Goal: Task Accomplishment & Management: Use online tool/utility

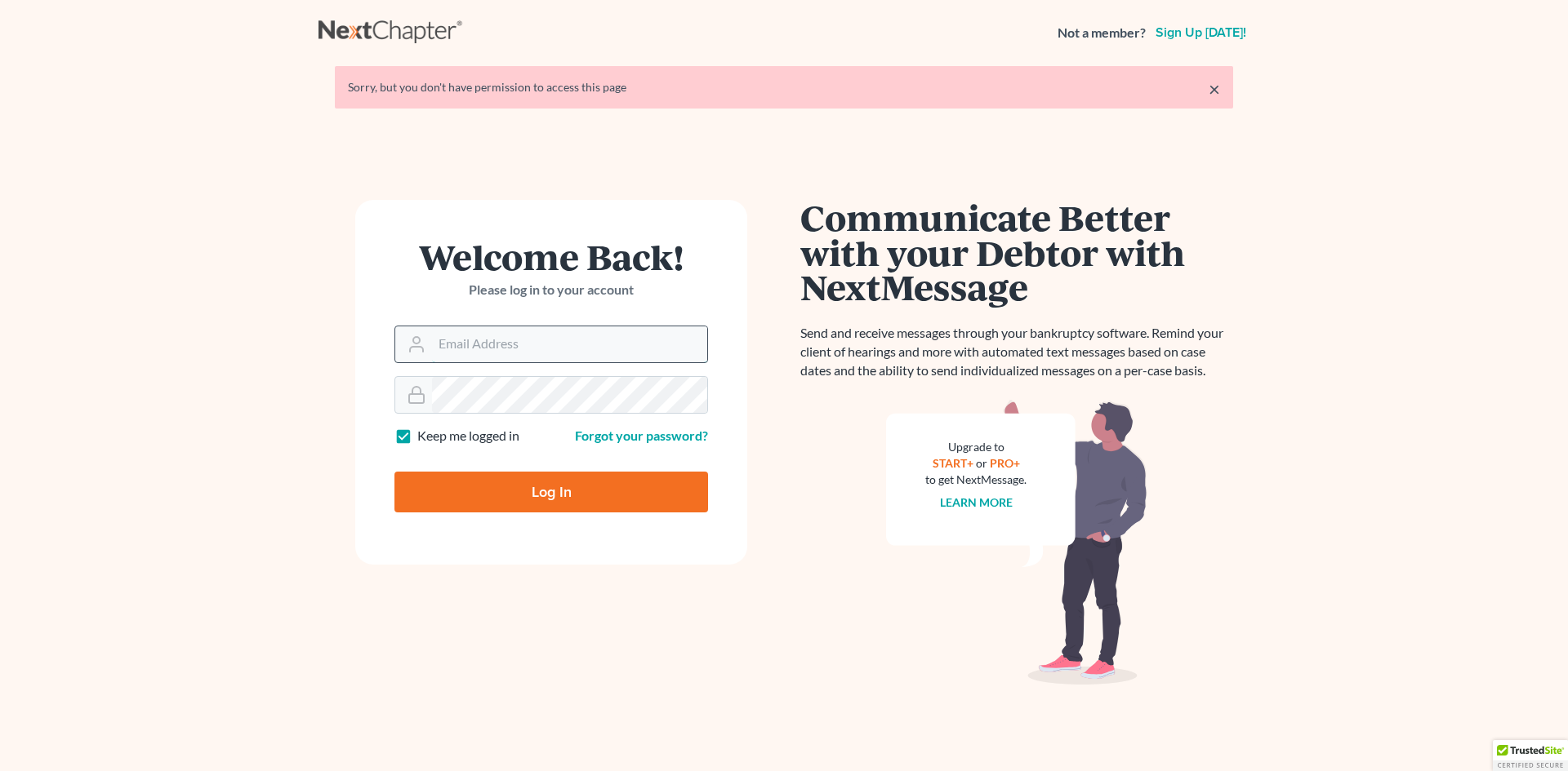
click at [514, 346] on input "Email Address" at bounding box center [569, 344] width 275 height 36
type input "rdanzy@arthurlwalker.com"
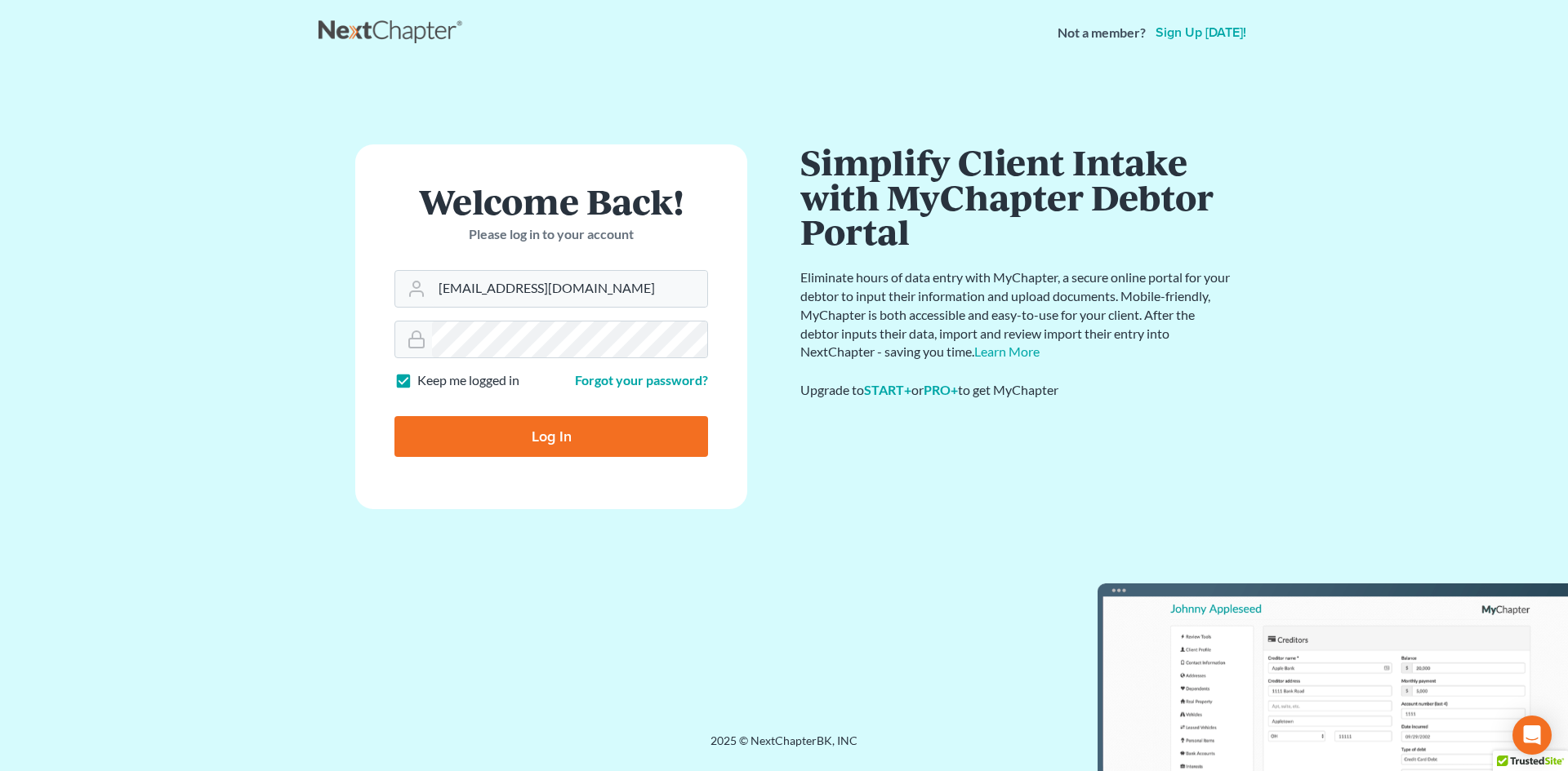
click at [547, 438] on input "Log In" at bounding box center [551, 437] width 314 height 41
type input "Thinking..."
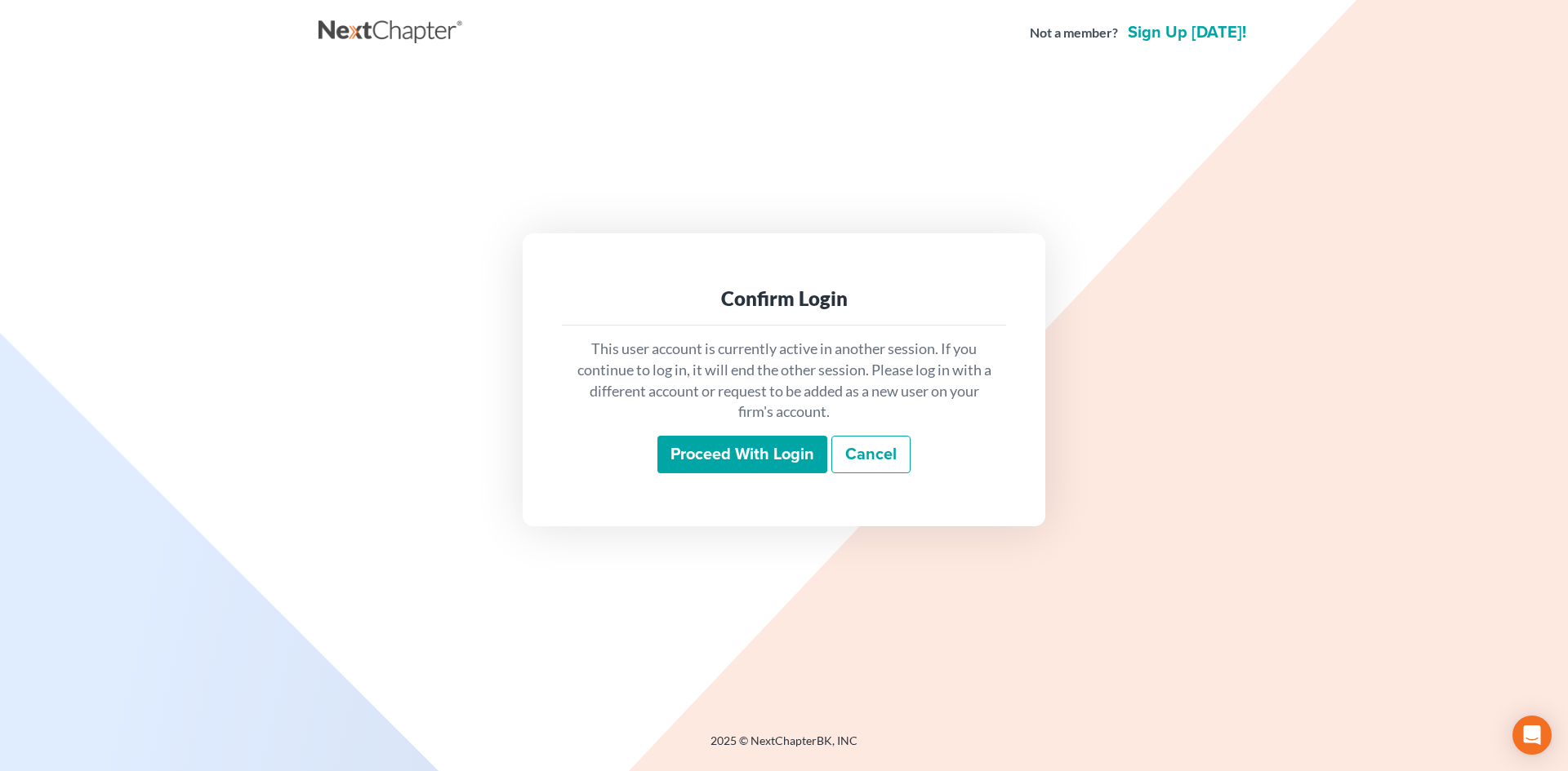
click at [760, 458] on input "Proceed with login" at bounding box center [742, 455] width 170 height 37
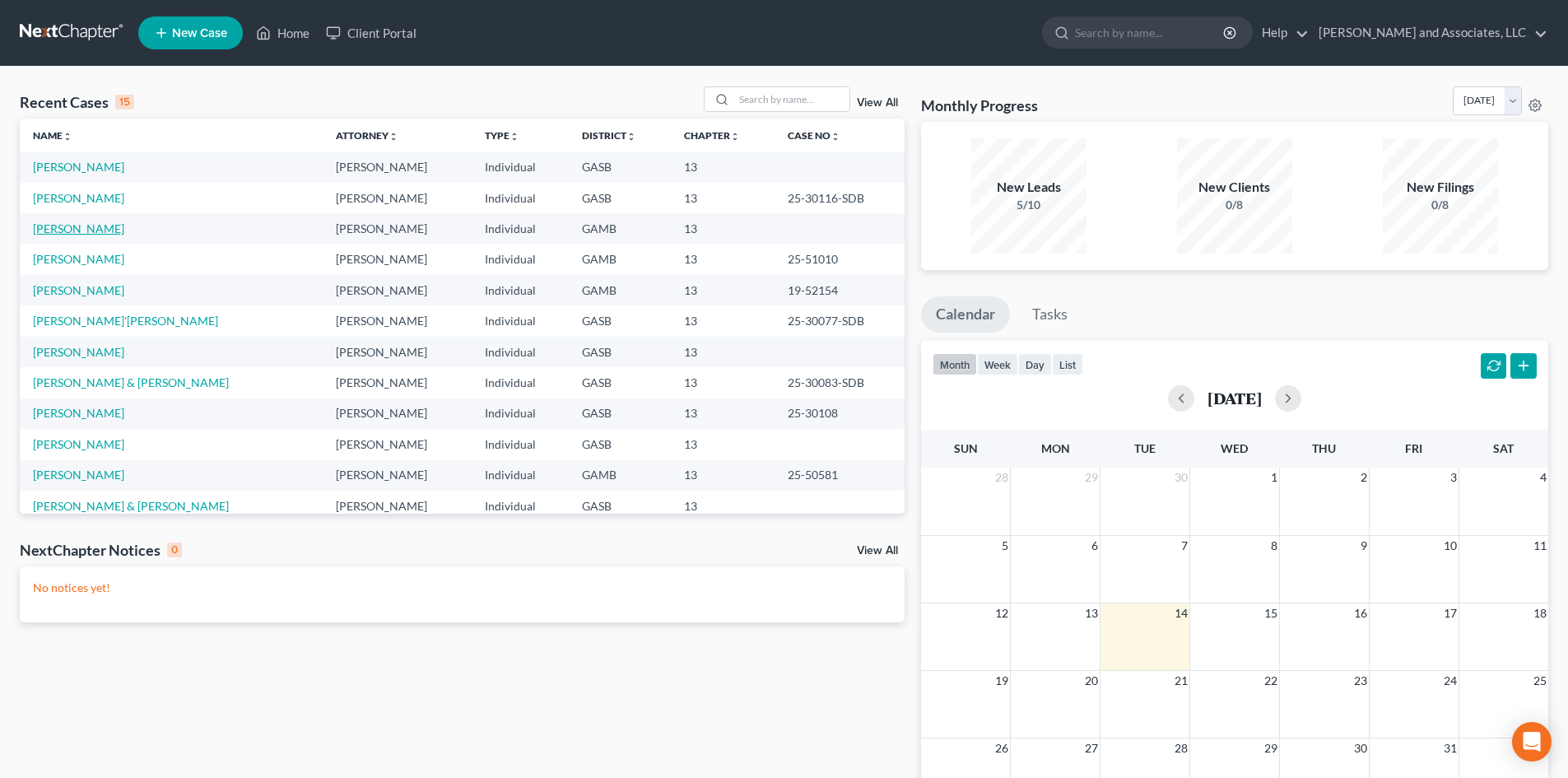
click at [102, 226] on link "[PERSON_NAME]" at bounding box center [78, 228] width 91 height 14
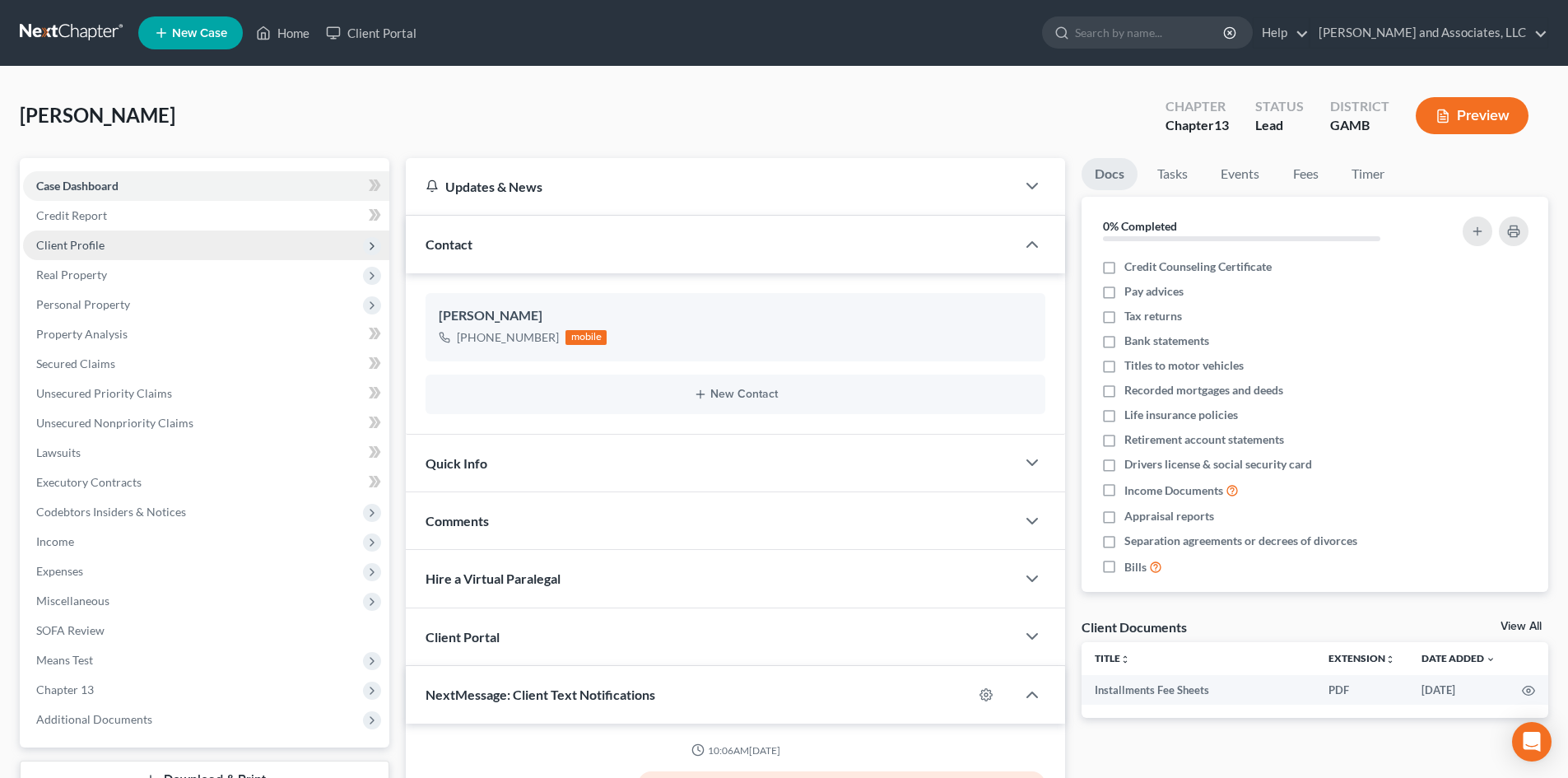
scroll to position [23, 0]
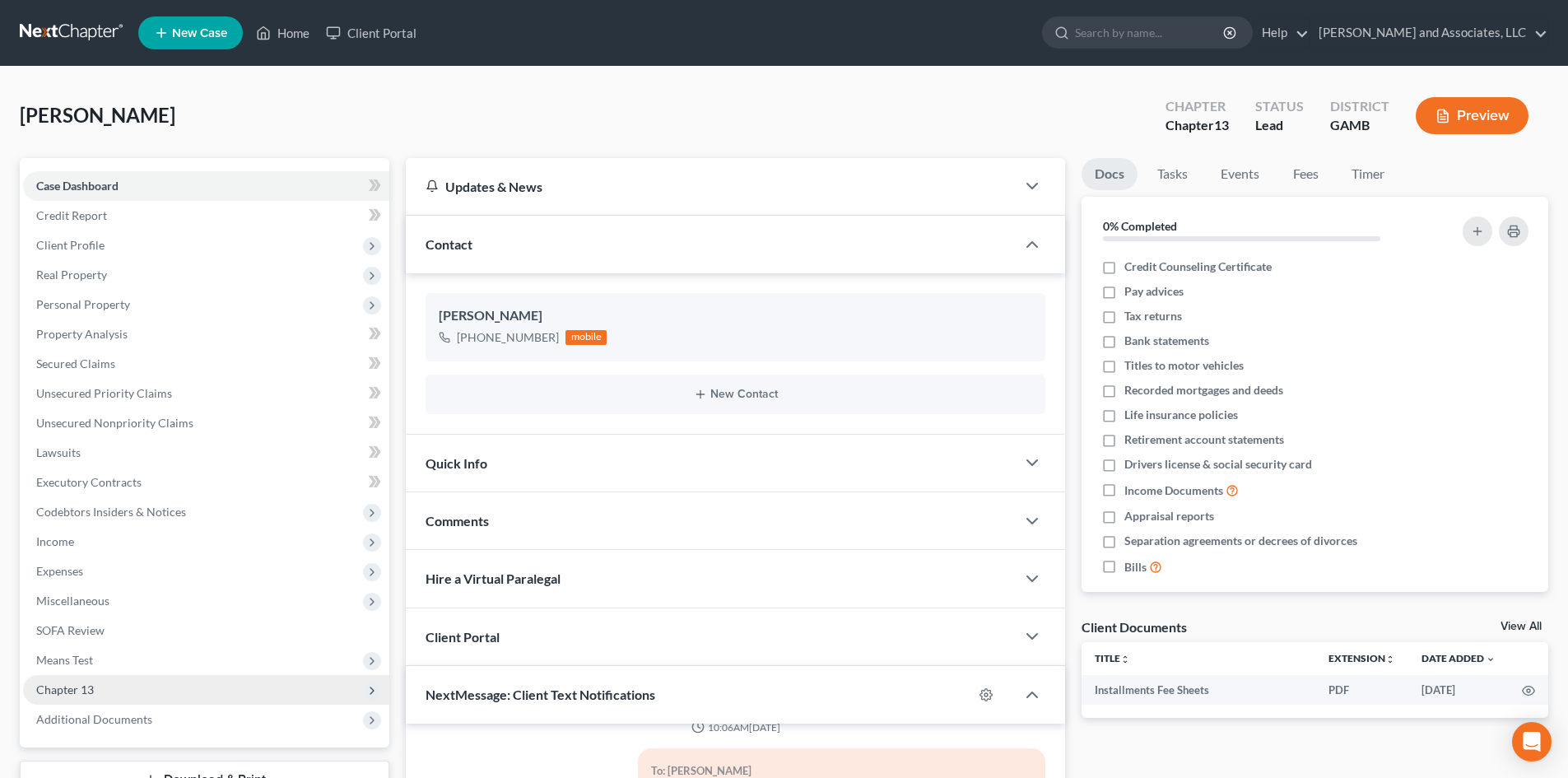
click at [93, 685] on span "Chapter 13" at bounding box center [65, 690] width 57 height 14
click at [138, 752] on span "Chapter 13 Plan" at bounding box center [111, 749] width 83 height 14
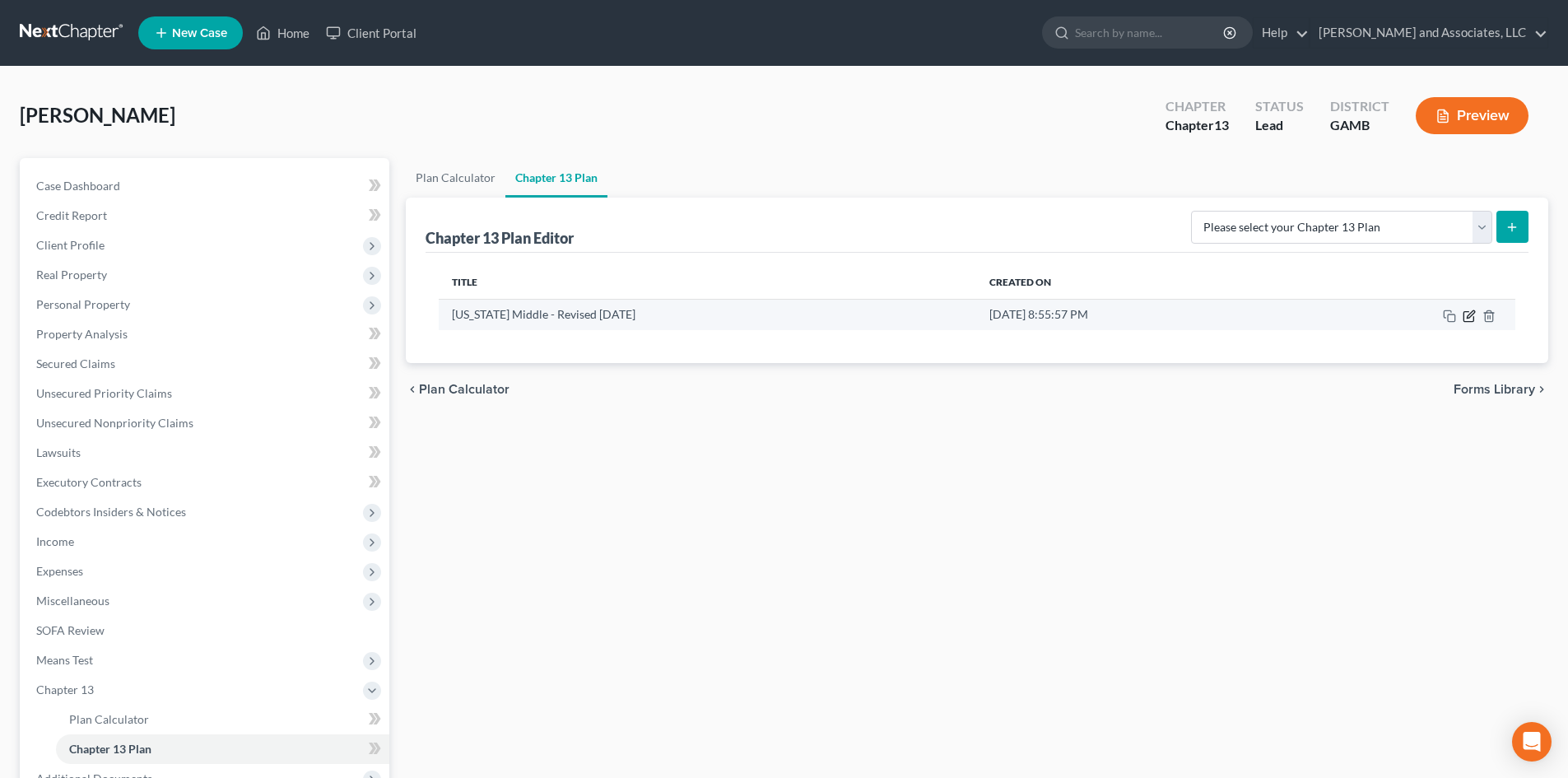
click at [1471, 316] on icon "button" at bounding box center [1470, 313] width 7 height 7
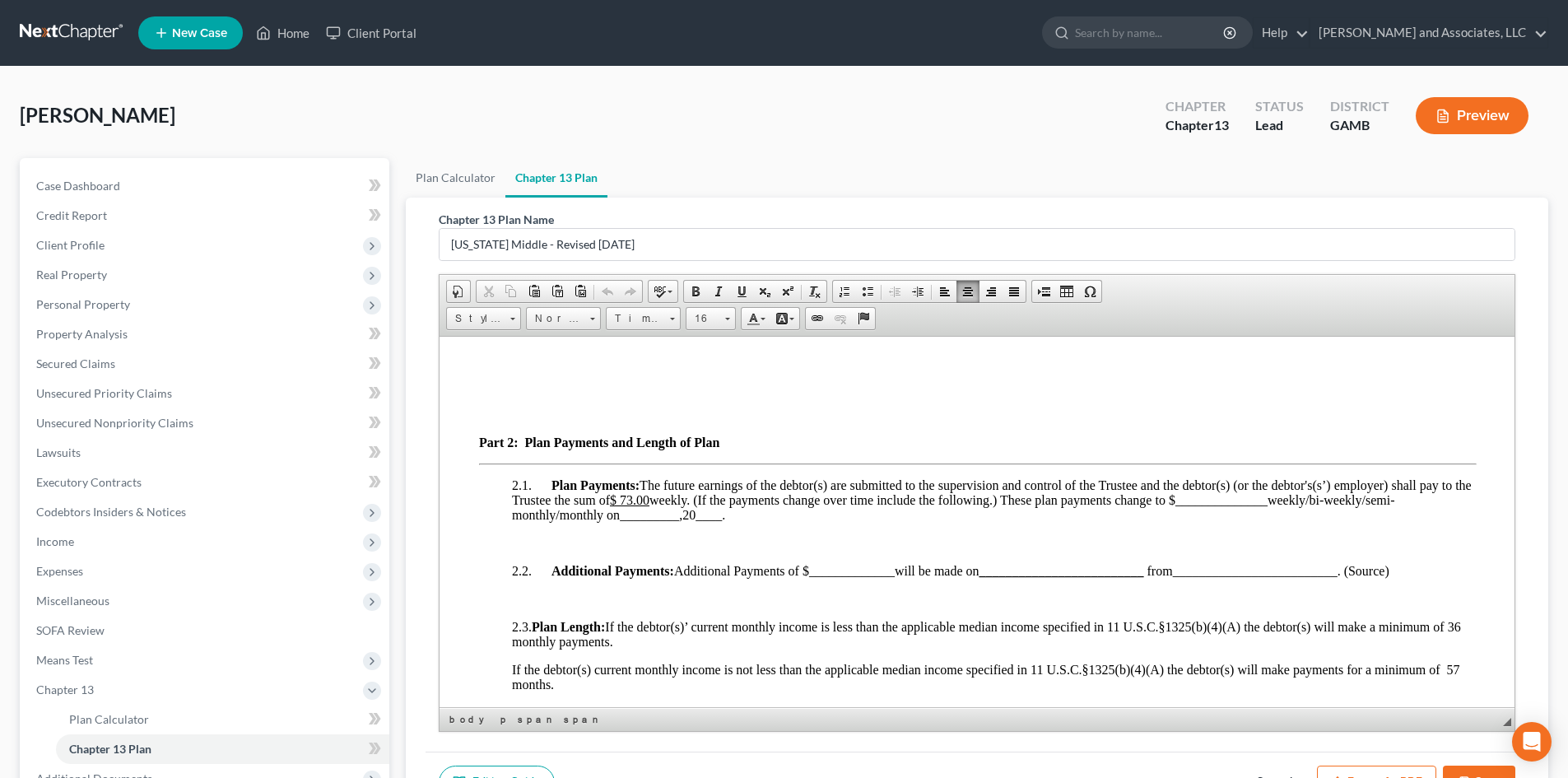
scroll to position [1144, 0]
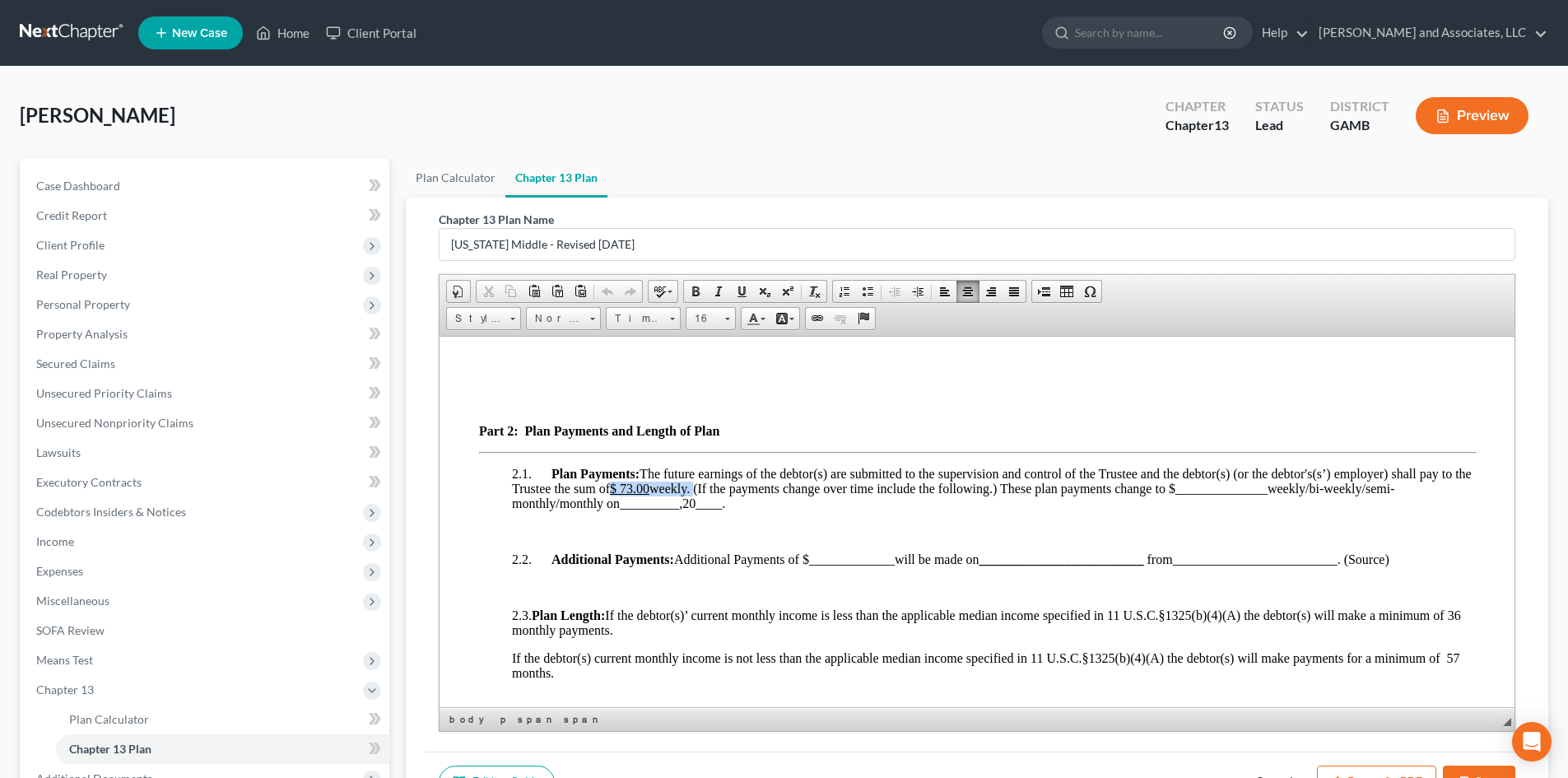
drag, startPoint x: 633, startPoint y: 501, endPoint x: 725, endPoint y: 507, distance: 92.2
click at [725, 507] on span "Plan Payments: The future earnings of the debtor(s) are submitted to the superv…" at bounding box center [992, 488] width 960 height 43
click at [699, 293] on span at bounding box center [695, 291] width 13 height 13
click at [726, 323] on span at bounding box center [727, 316] width 4 height 16
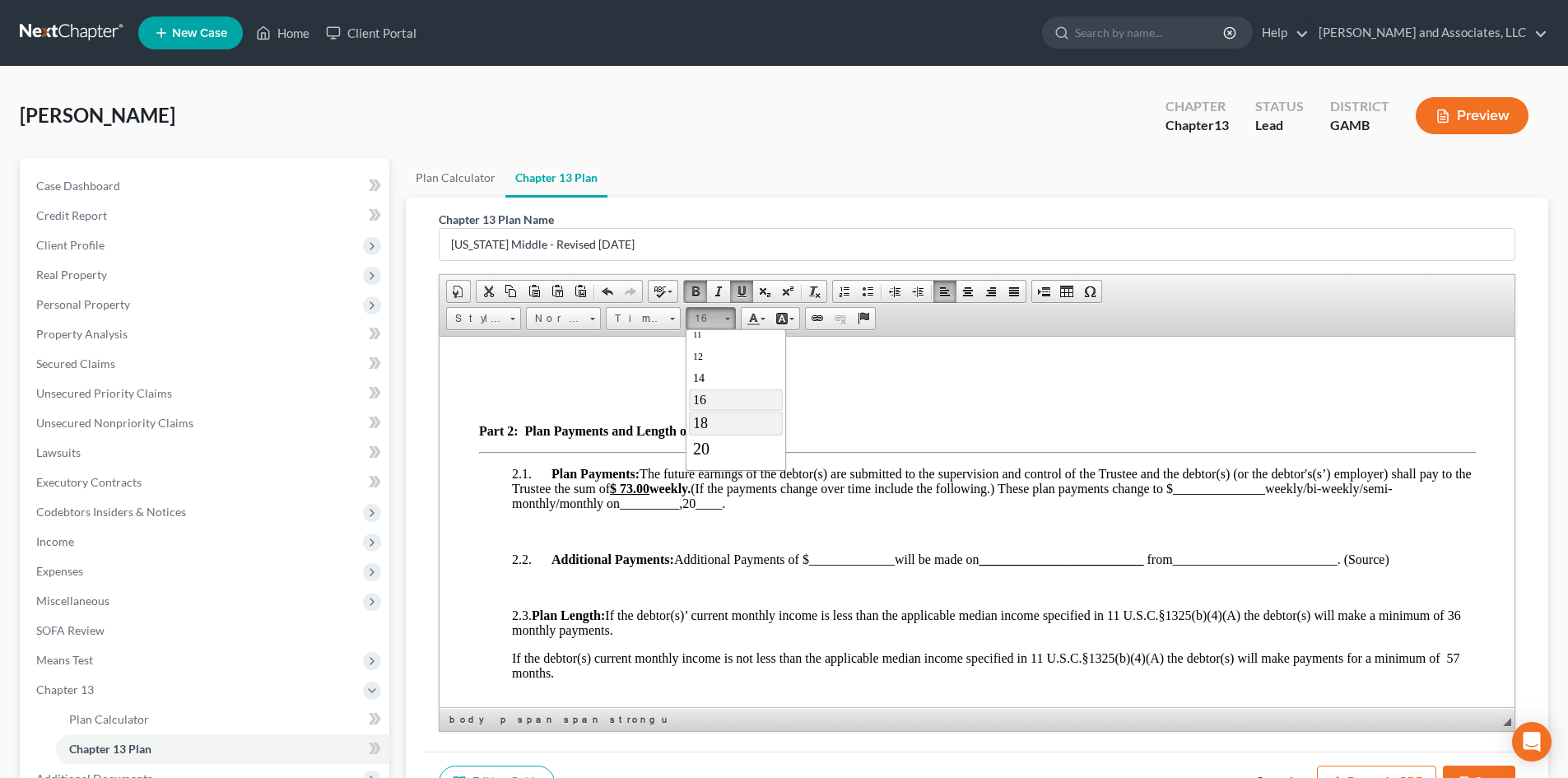
click at [705, 419] on span "18" at bounding box center [701, 422] width 15 height 17
click at [921, 410] on p at bounding box center [977, 402] width 996 height 15
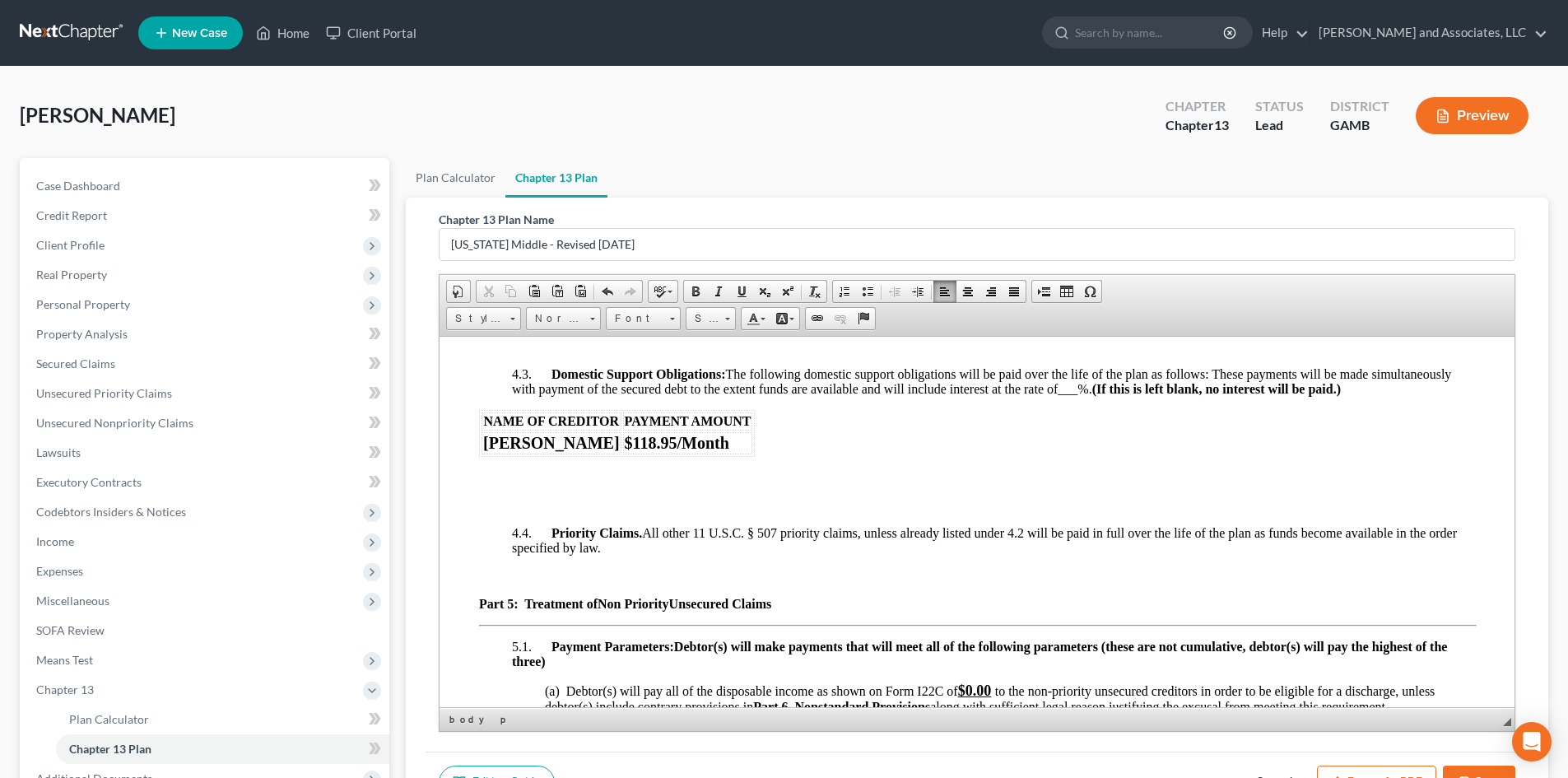
scroll to position [3121, 0]
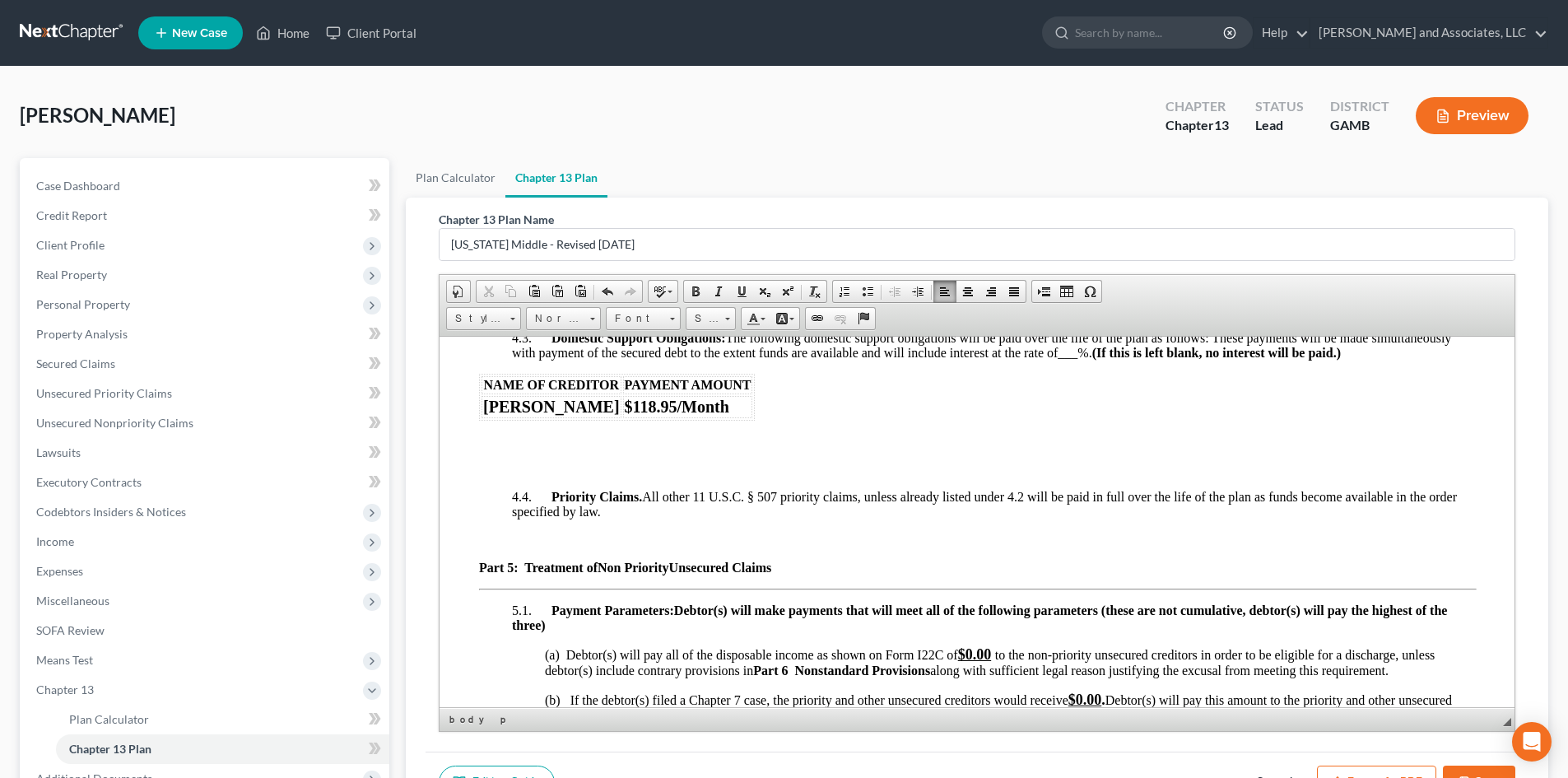
click at [728, 417] on td "$118.95/Month" at bounding box center [689, 406] width 130 height 22
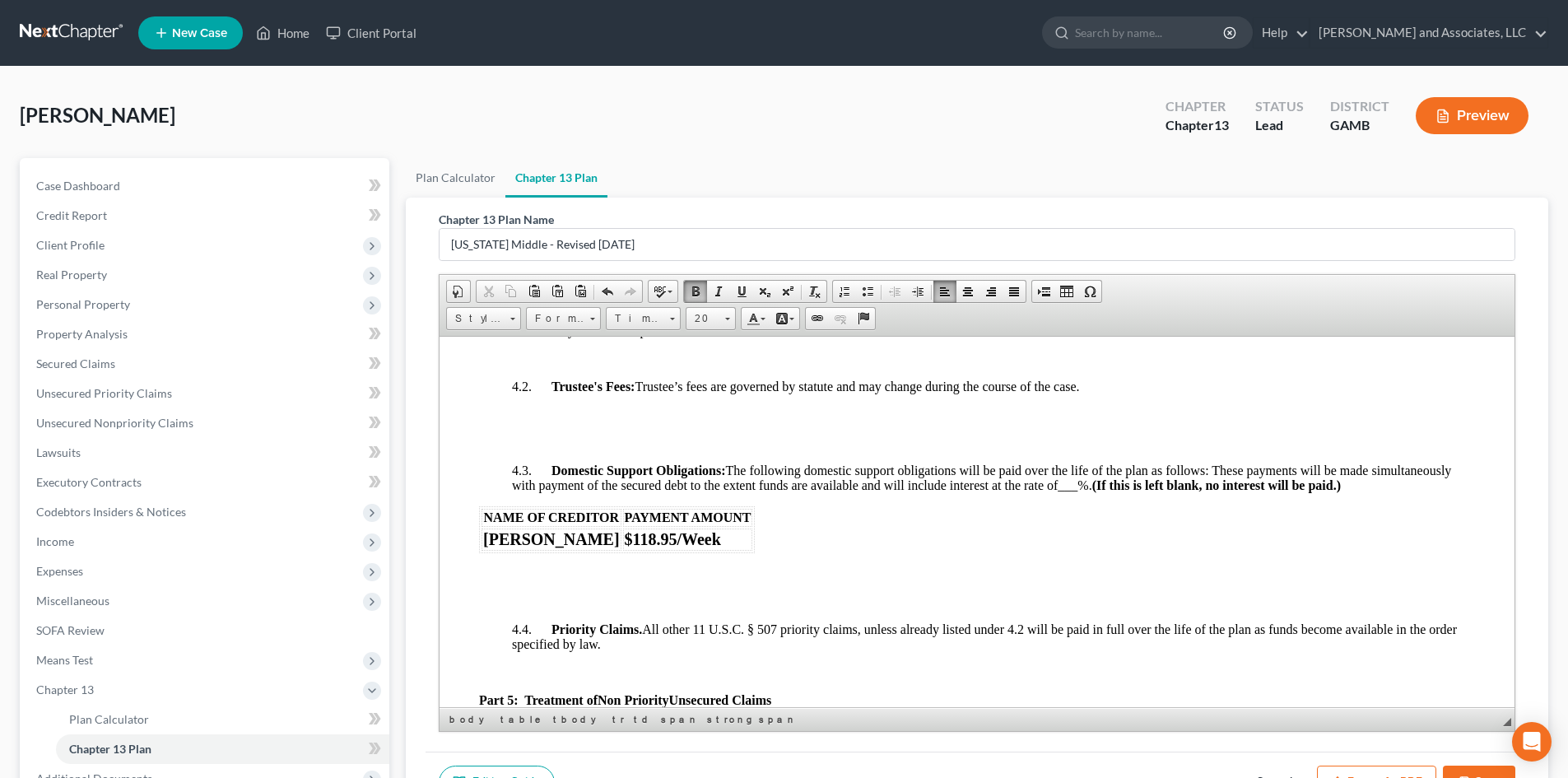
scroll to position [3001, 0]
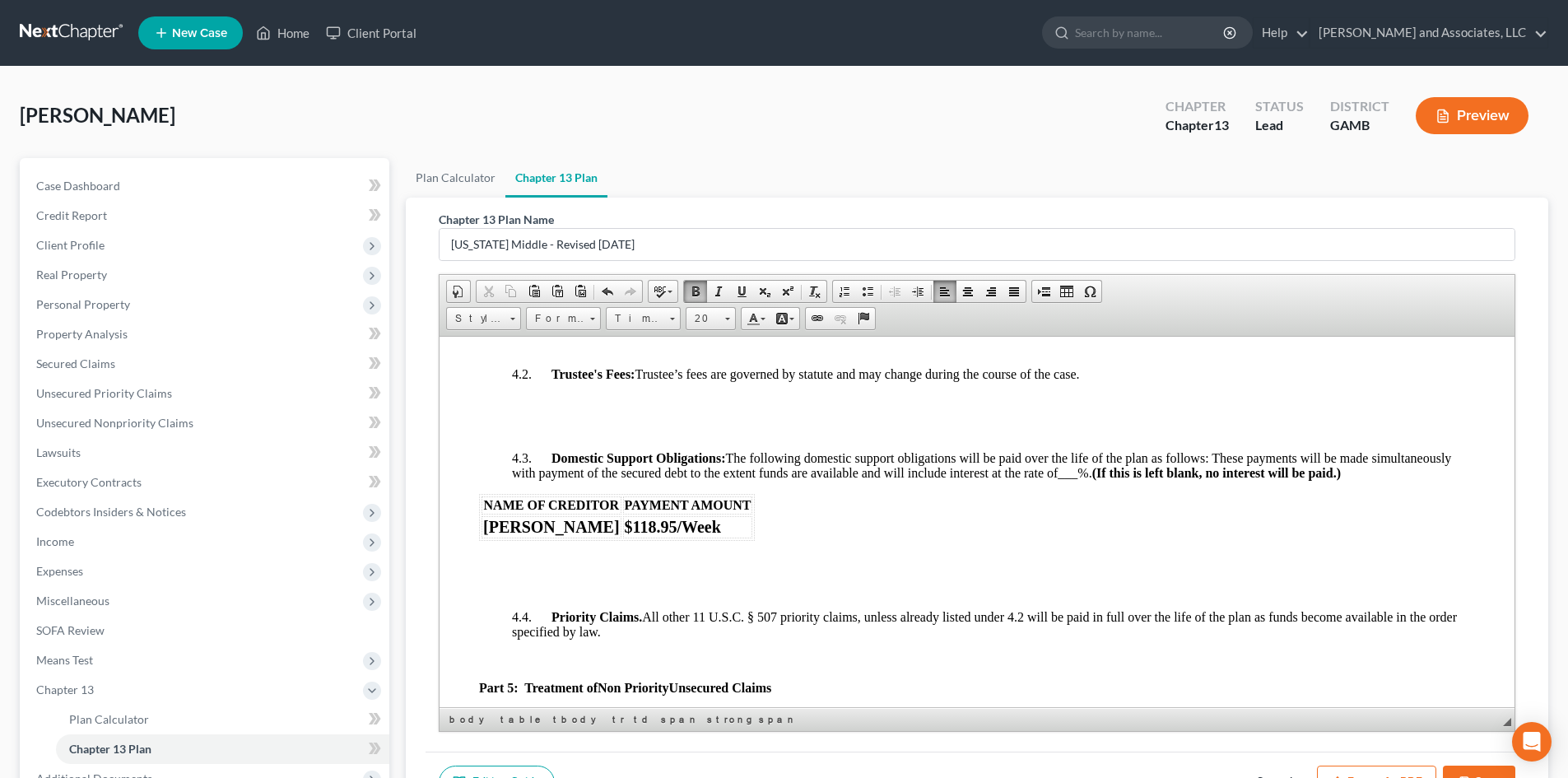
click at [729, 538] on td "$118.95/Week" at bounding box center [689, 527] width 130 height 22
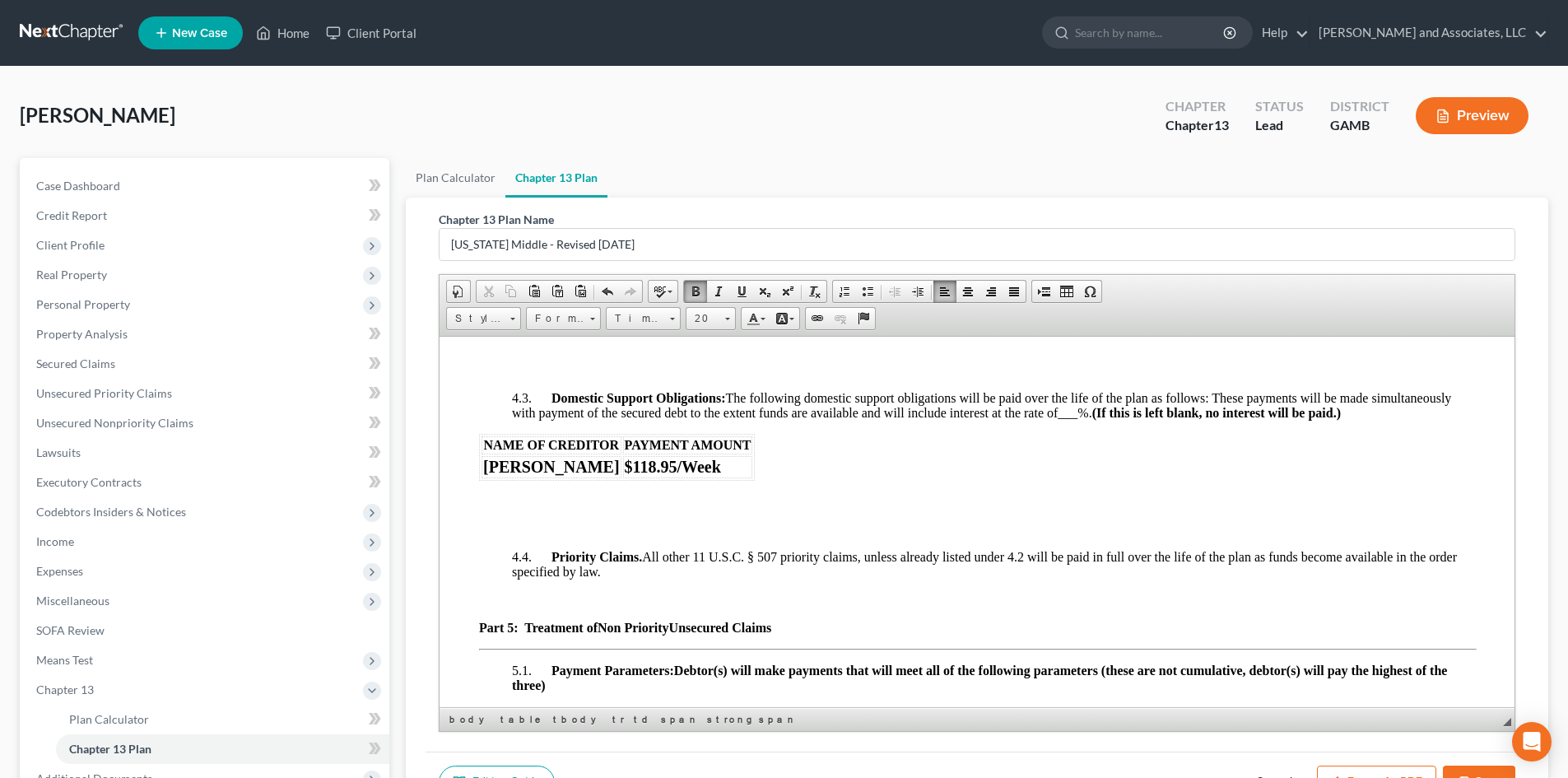
scroll to position [3037, 0]
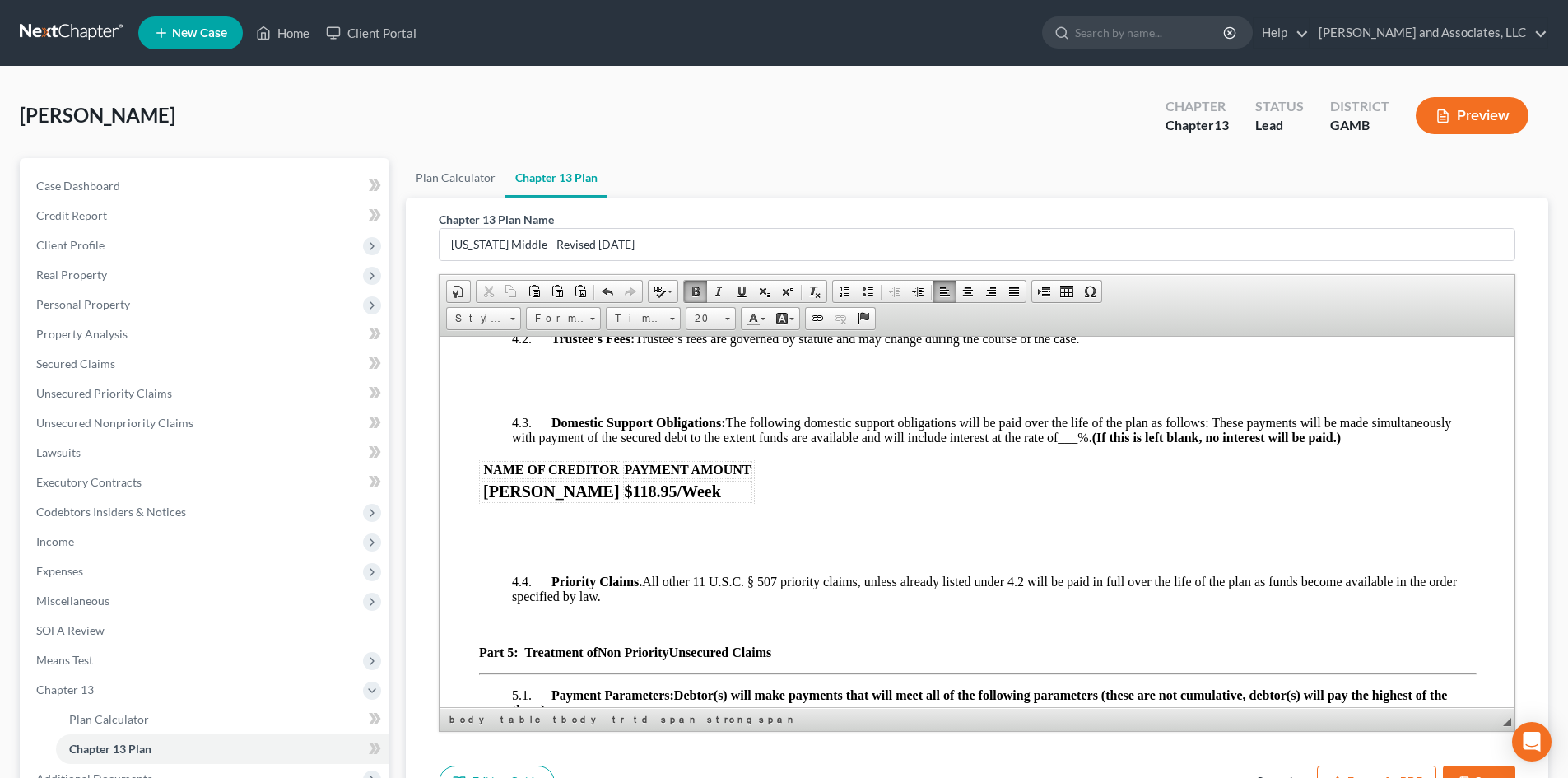
click at [733, 502] on td "$118.95/Week" at bounding box center [689, 491] width 130 height 22
click at [762, 500] on span "$118.95/Week (Paid through Debtor's Payroll)" at bounding box center [785, 490] width 323 height 18
click at [974, 500] on span "$118.95/Week (deducted through Debtor's Payroll)" at bounding box center [802, 490] width 356 height 18
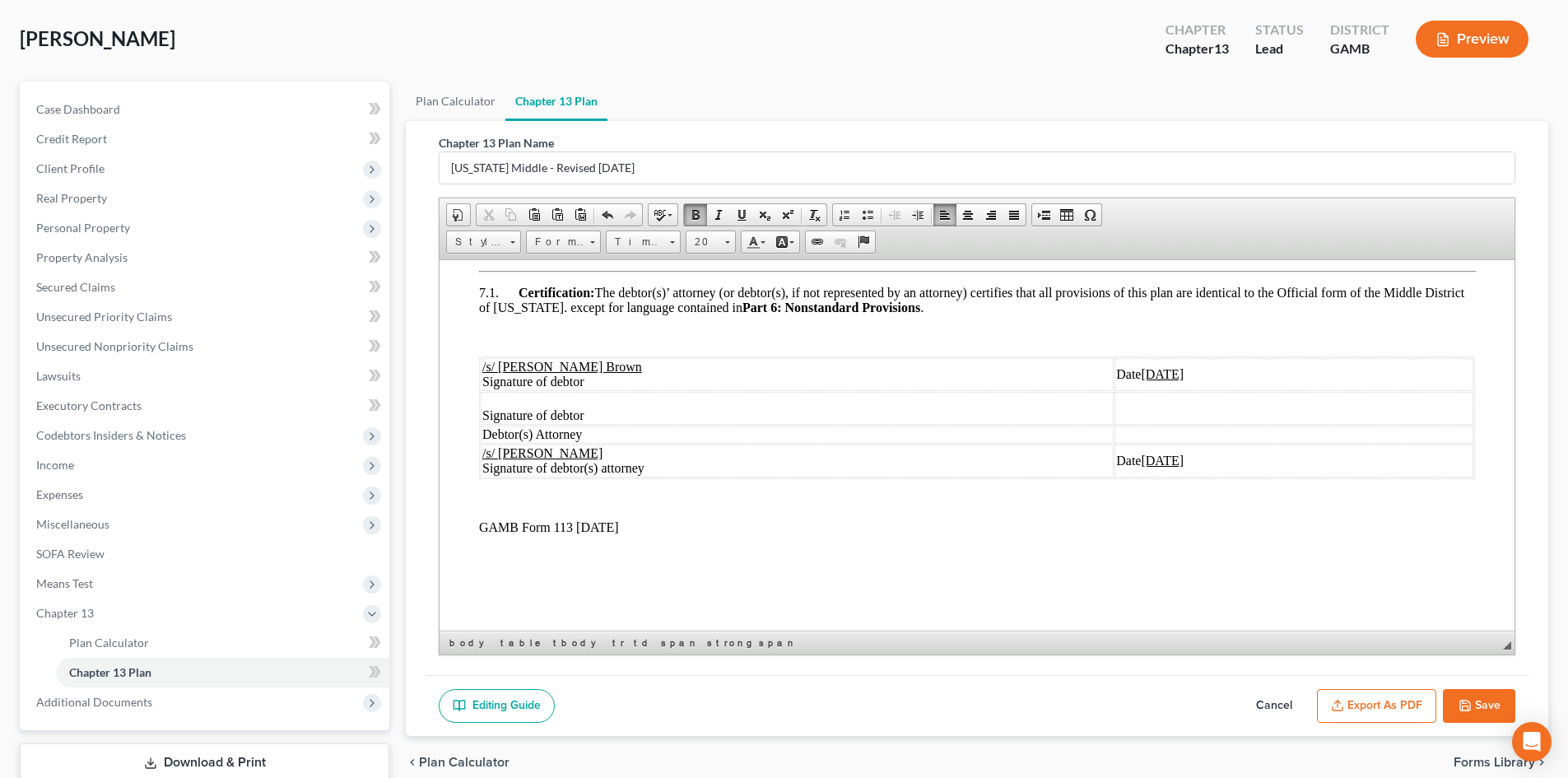
scroll to position [77, 0]
click at [1480, 703] on button "Save" at bounding box center [1479, 706] width 72 height 35
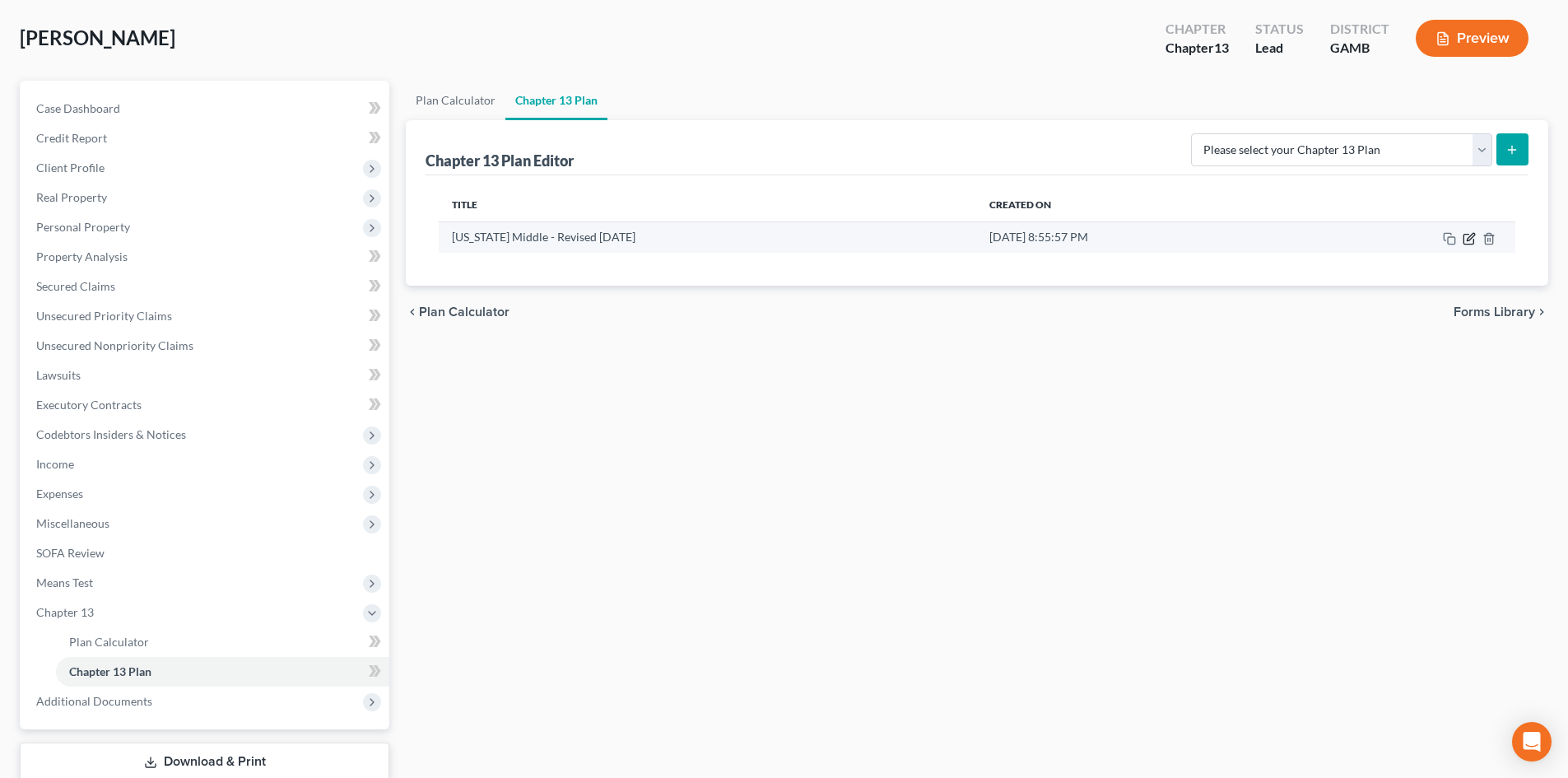
click at [1469, 239] on icon "button" at bounding box center [1470, 236] width 7 height 7
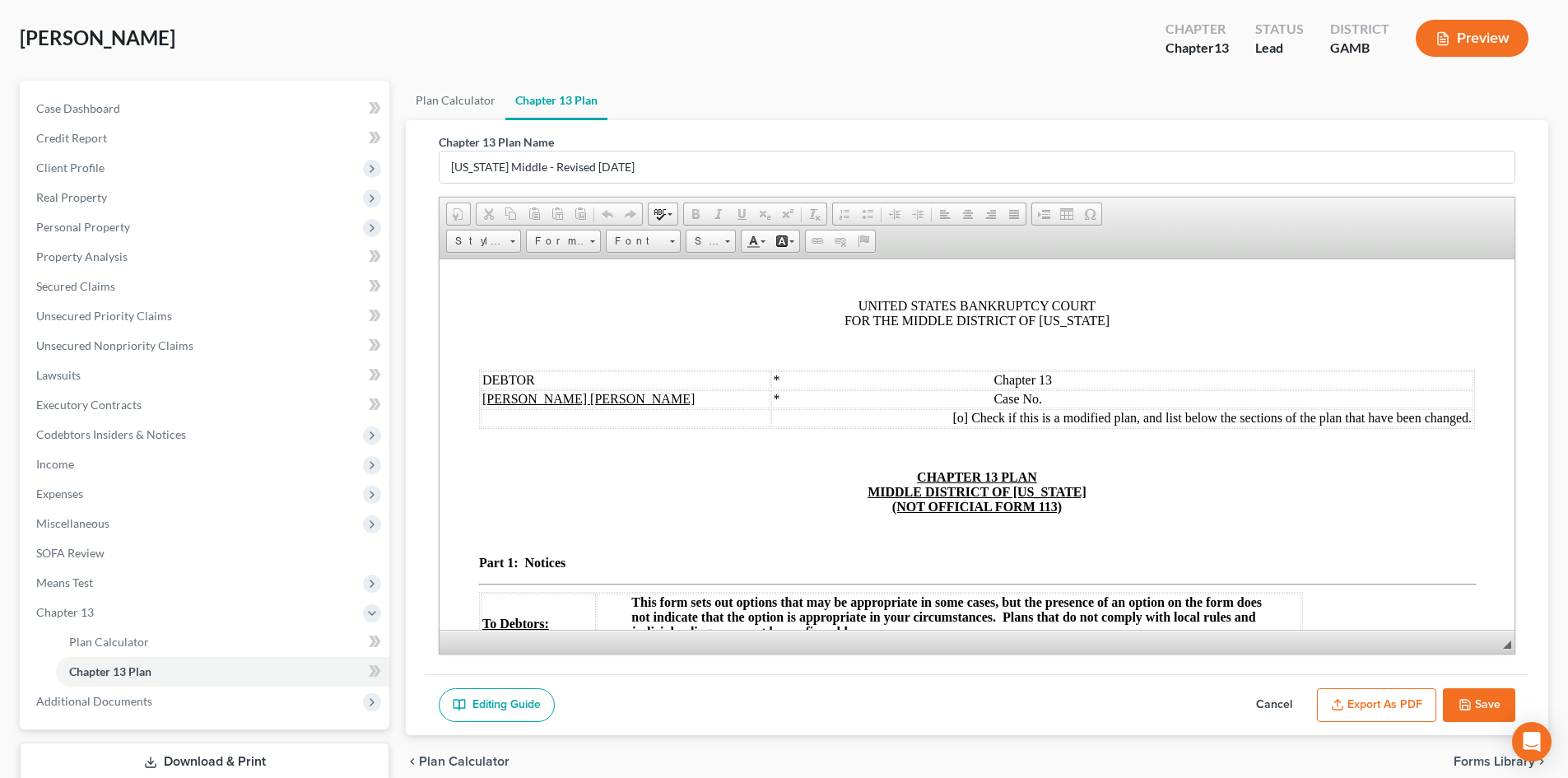
scroll to position [0, 0]
click at [1405, 701] on button "Export as PDF" at bounding box center [1376, 706] width 120 height 35
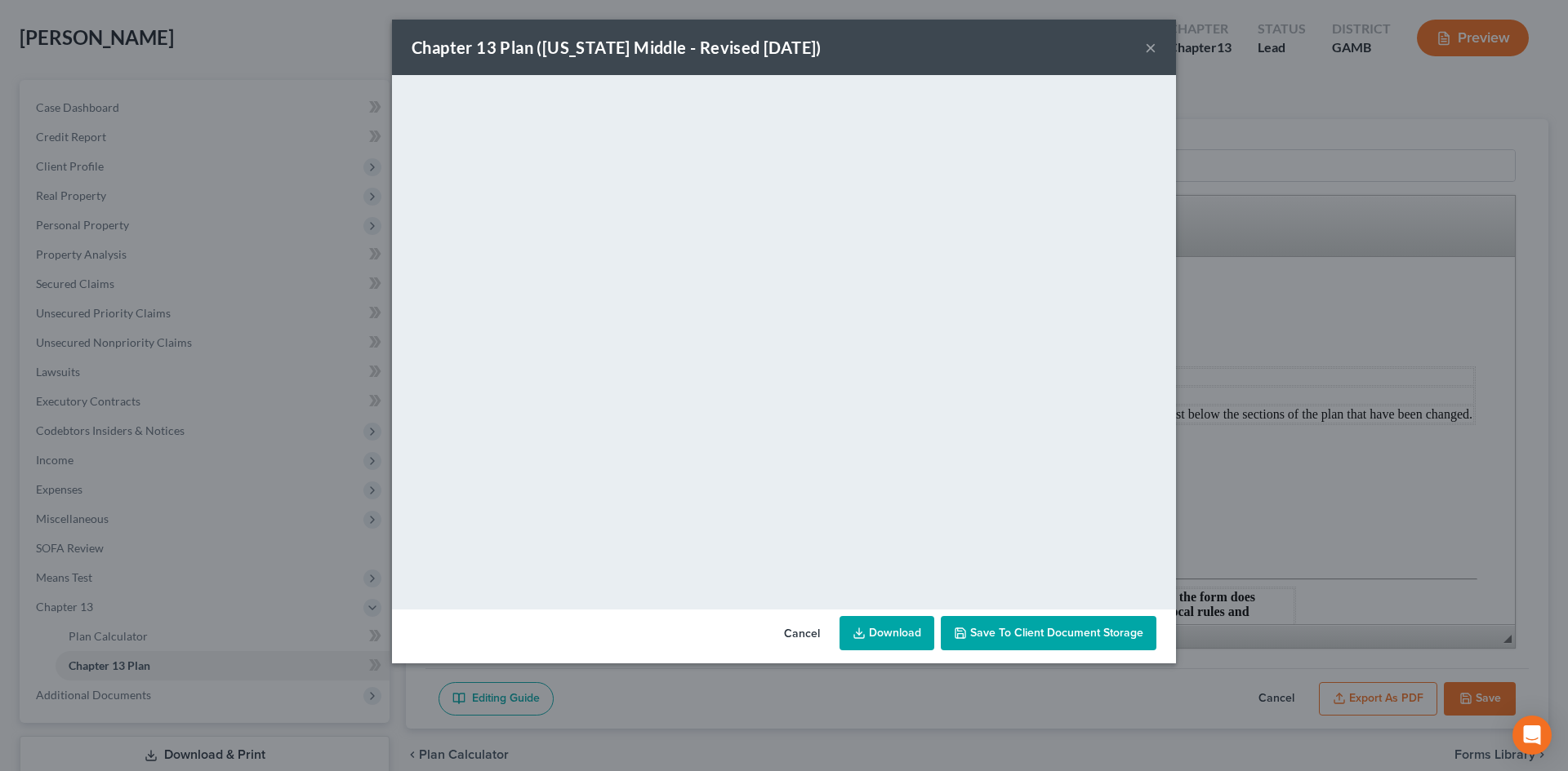
click at [1152, 44] on button "×" at bounding box center [1151, 47] width 12 height 20
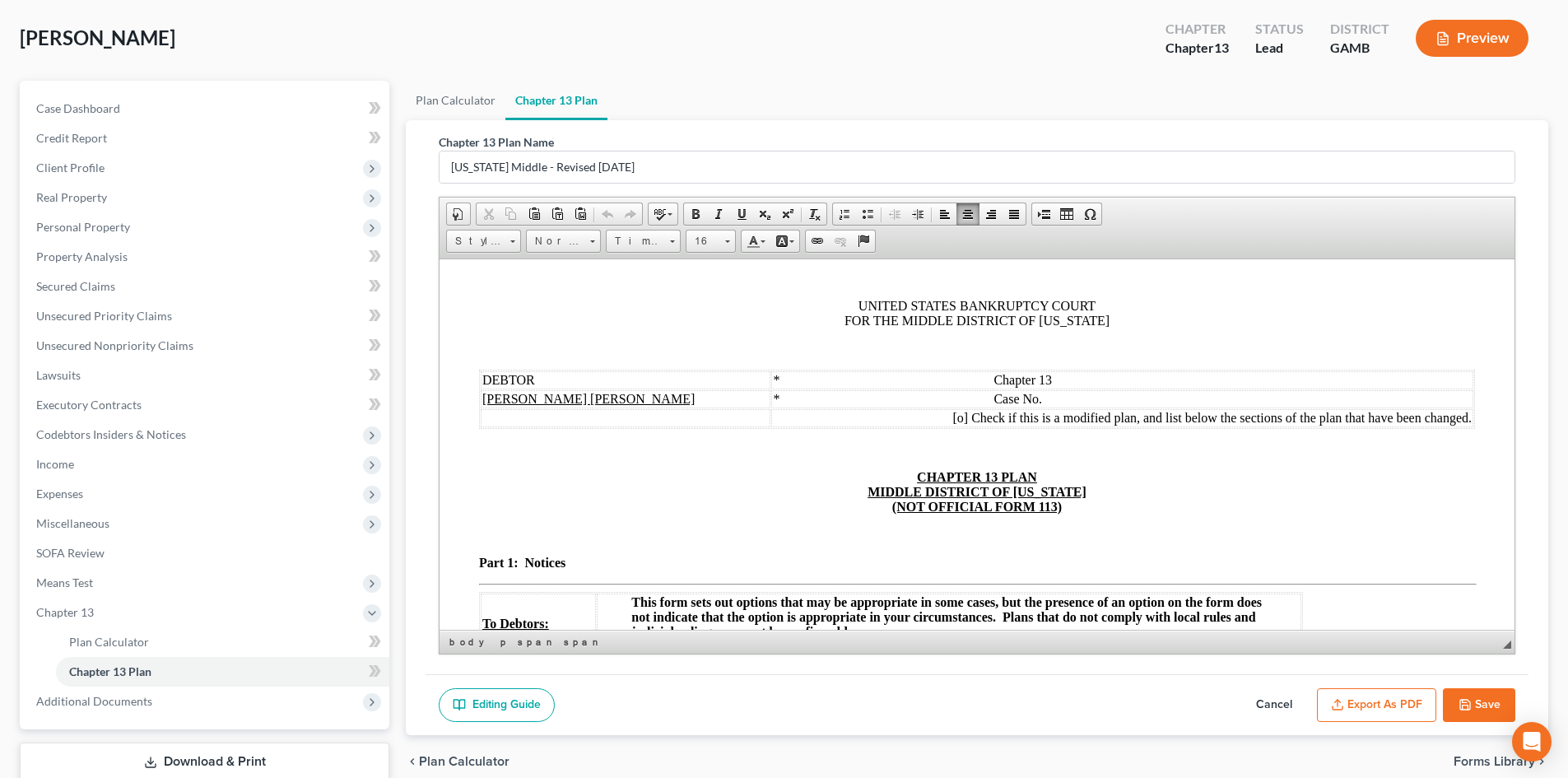
click at [1193, 401] on td "* Case No." at bounding box center [1122, 398] width 702 height 18
click at [1494, 699] on button "Save" at bounding box center [1479, 706] width 72 height 35
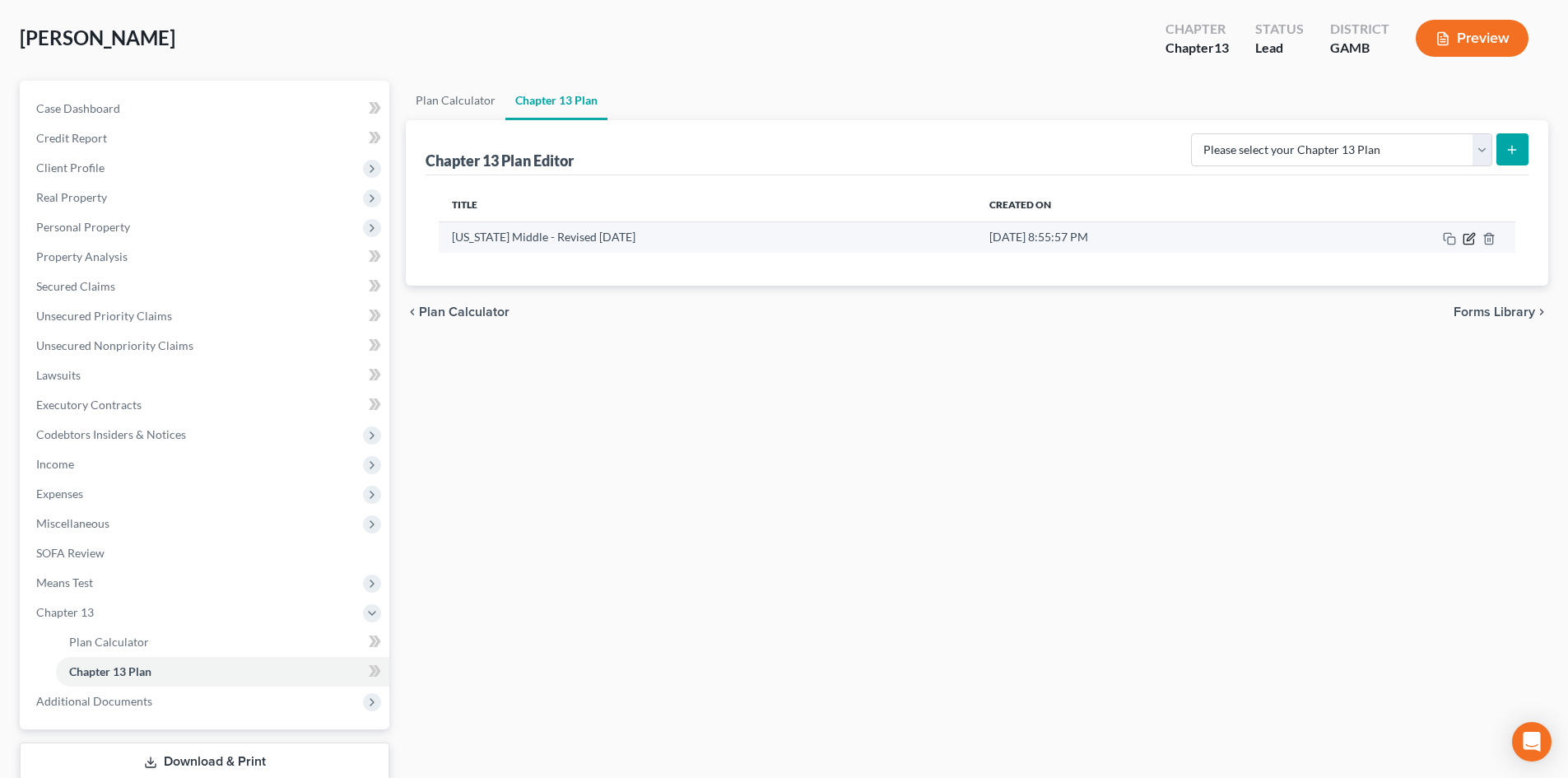
click at [1469, 237] on icon "button" at bounding box center [1470, 236] width 7 height 7
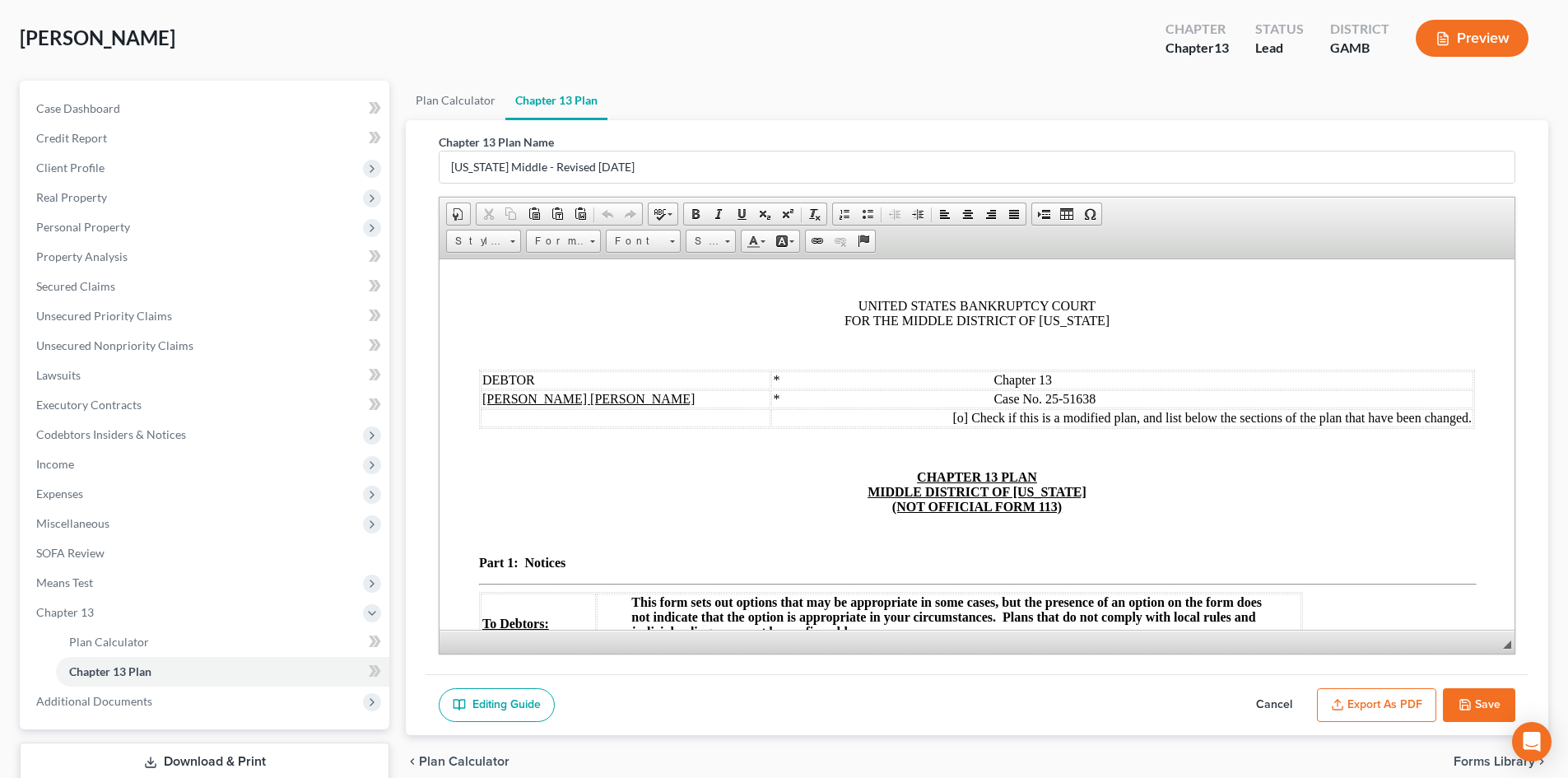
click at [1405, 705] on button "Export as PDF" at bounding box center [1376, 706] width 120 height 35
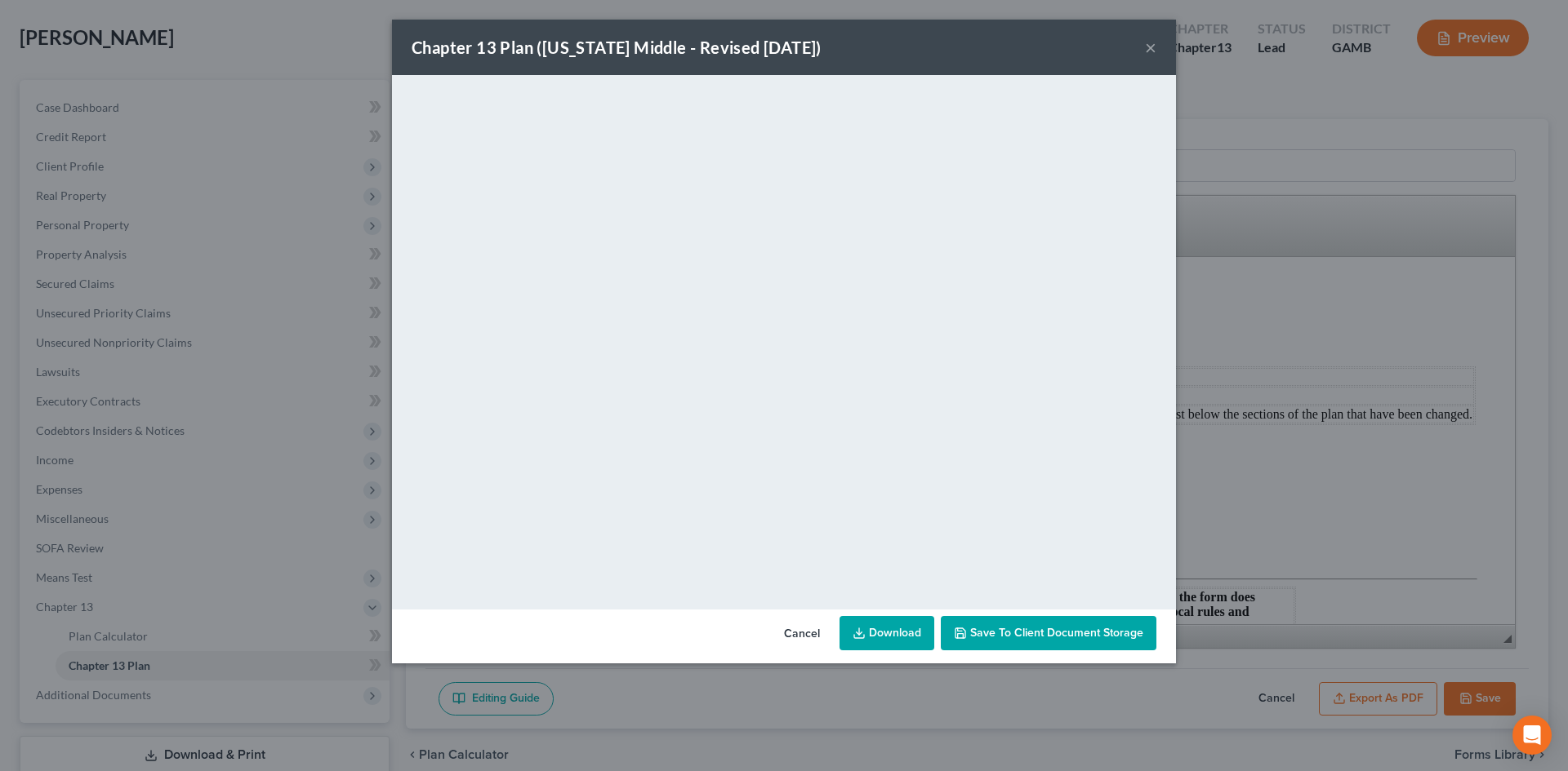
click at [904, 631] on link "Download" at bounding box center [887, 633] width 95 height 34
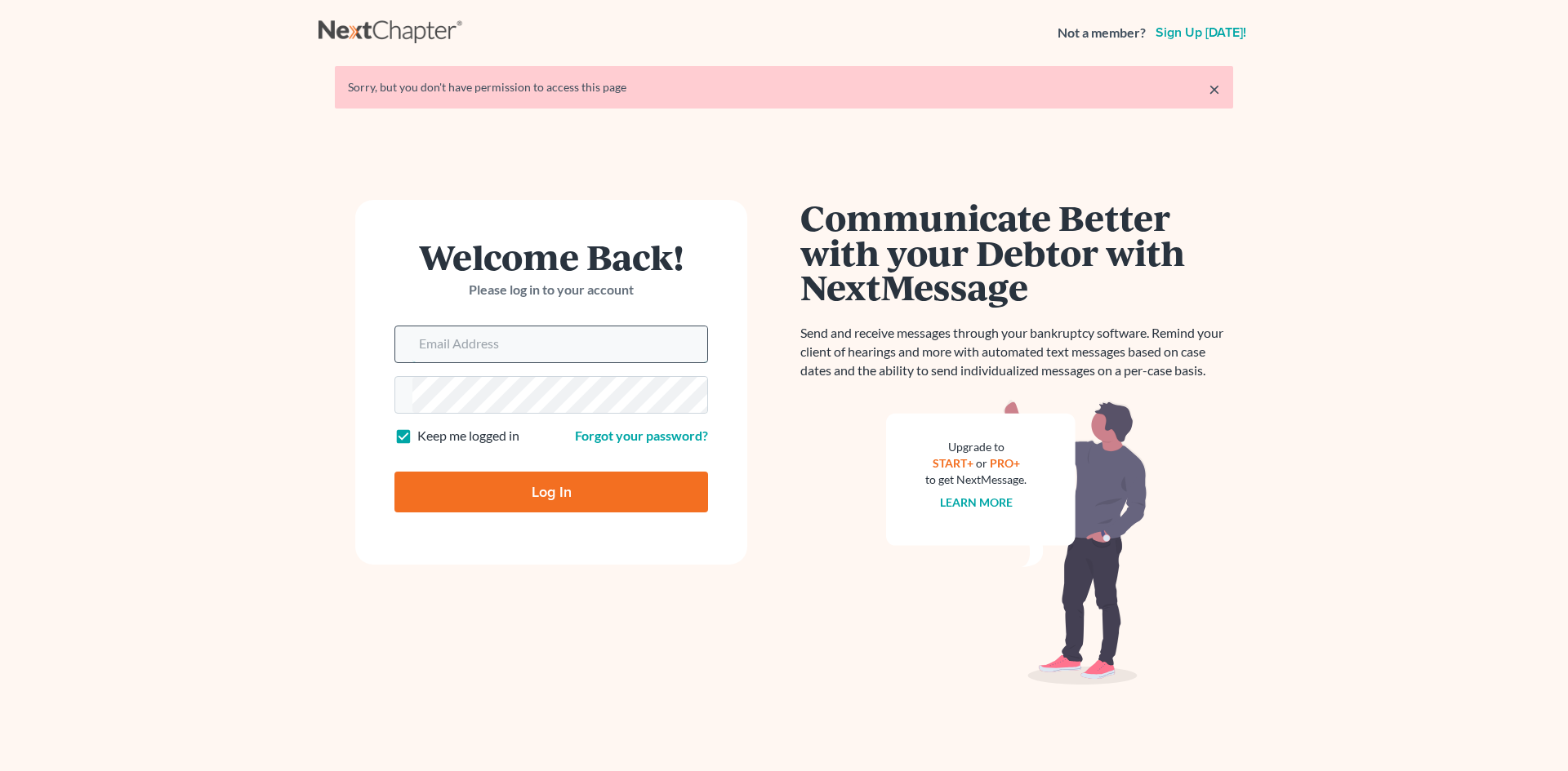
click at [512, 337] on input "Email Address" at bounding box center [560, 344] width 295 height 36
type input "[EMAIL_ADDRESS][DOMAIN_NAME]"
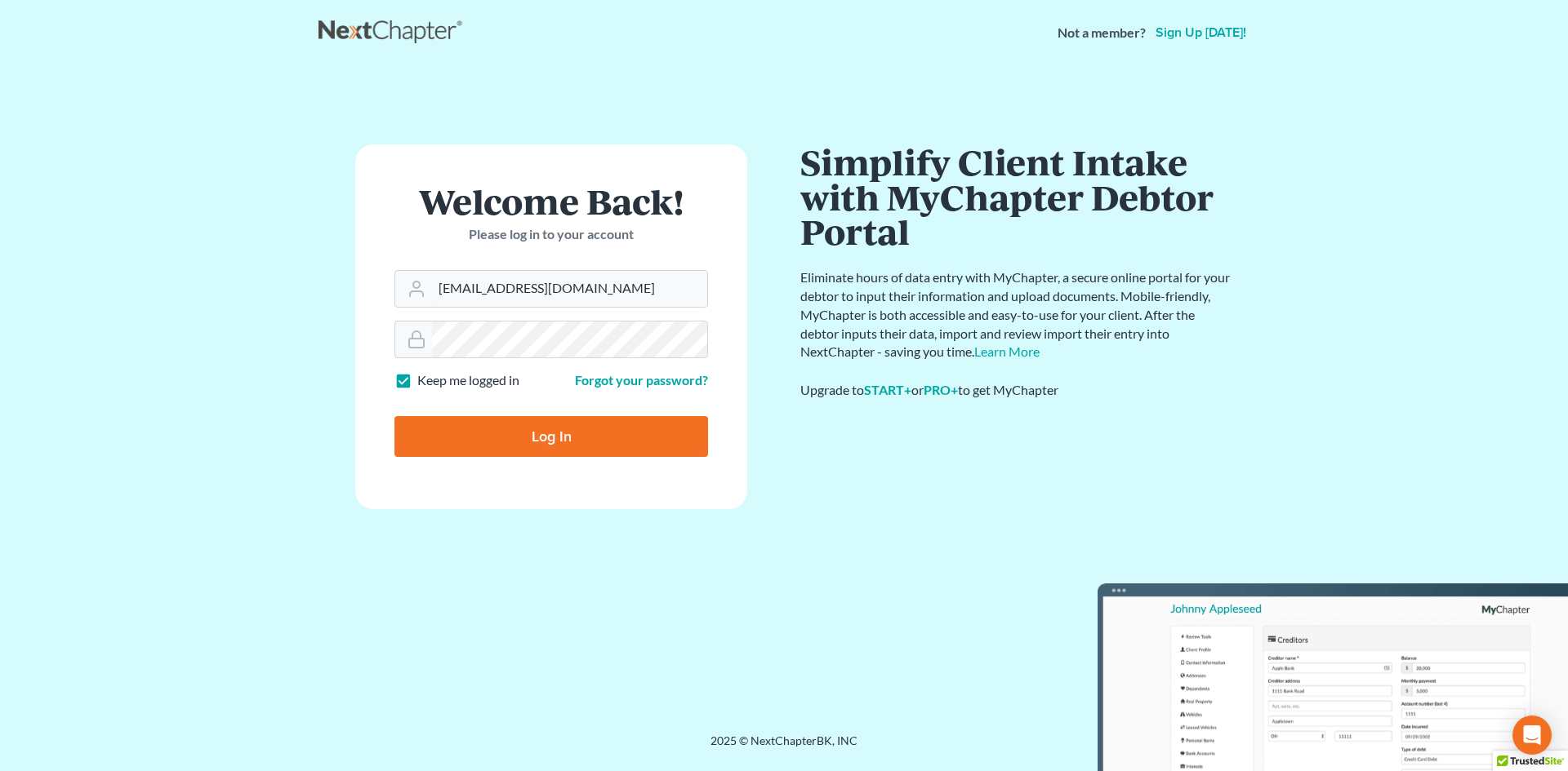
click at [558, 435] on input "Log In" at bounding box center [551, 437] width 314 height 41
type input "Thinking..."
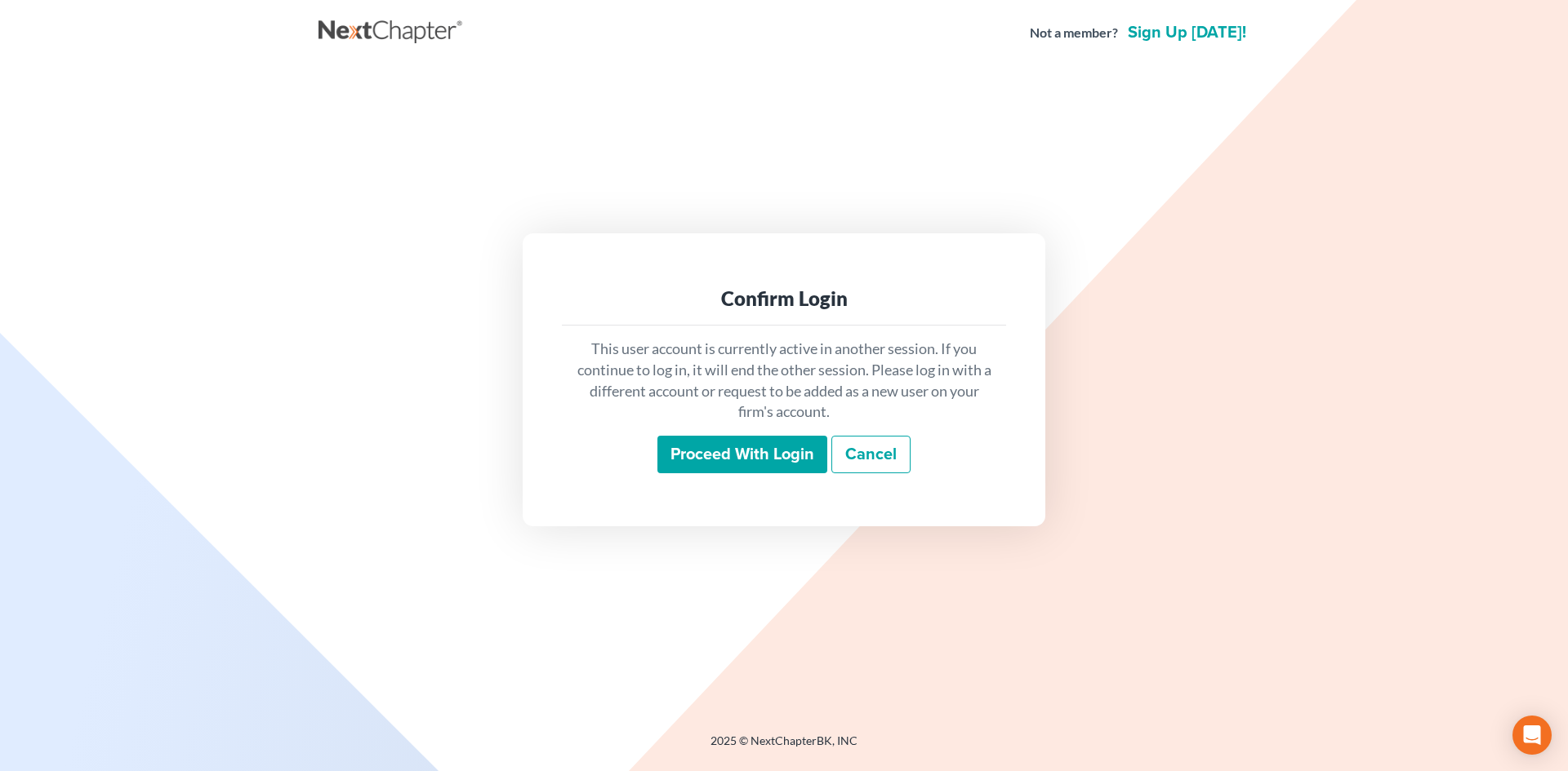
click at [781, 454] on input "Proceed with login" at bounding box center [742, 455] width 170 height 37
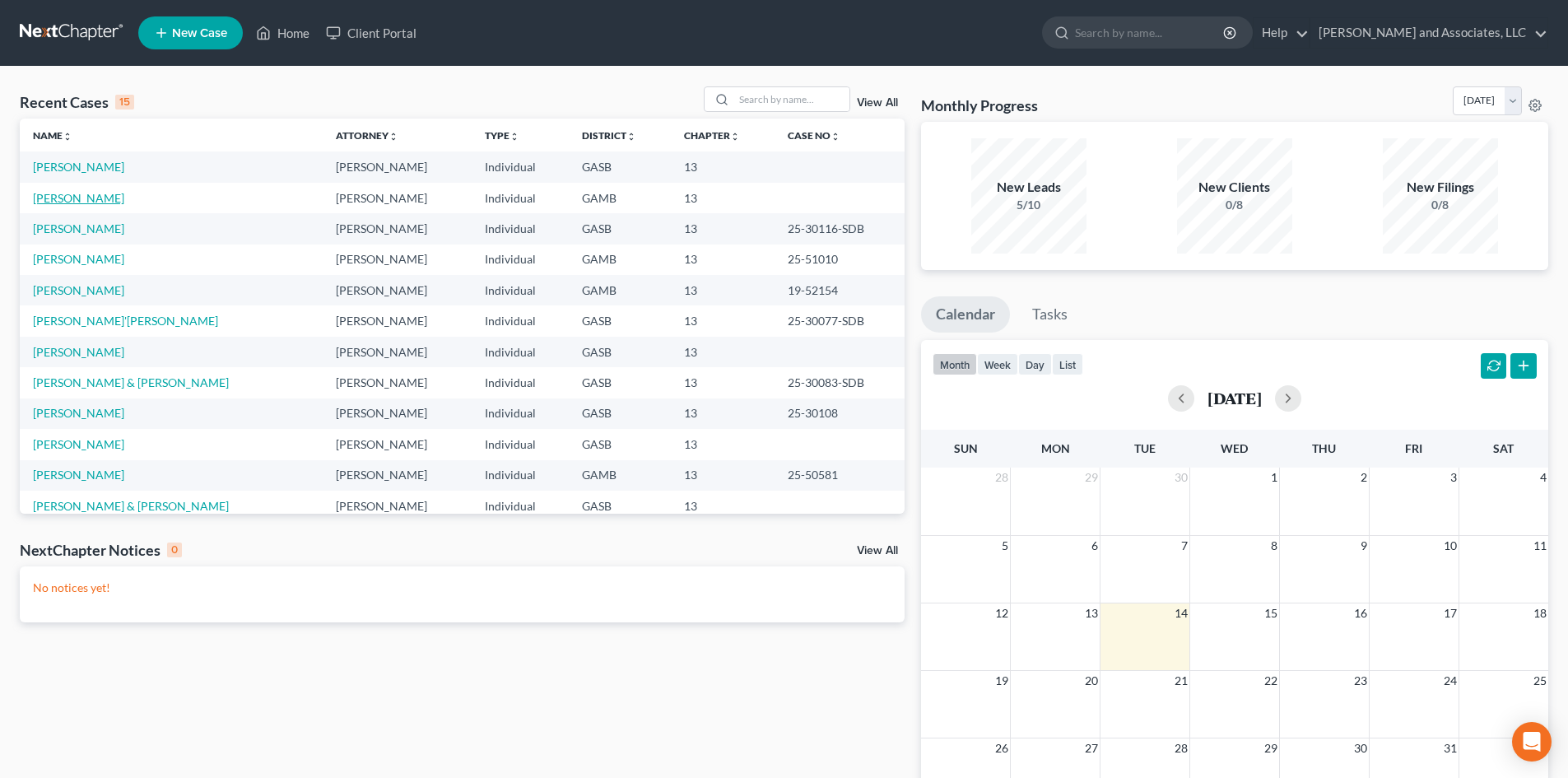
click at [80, 199] on link "[PERSON_NAME]" at bounding box center [78, 198] width 91 height 14
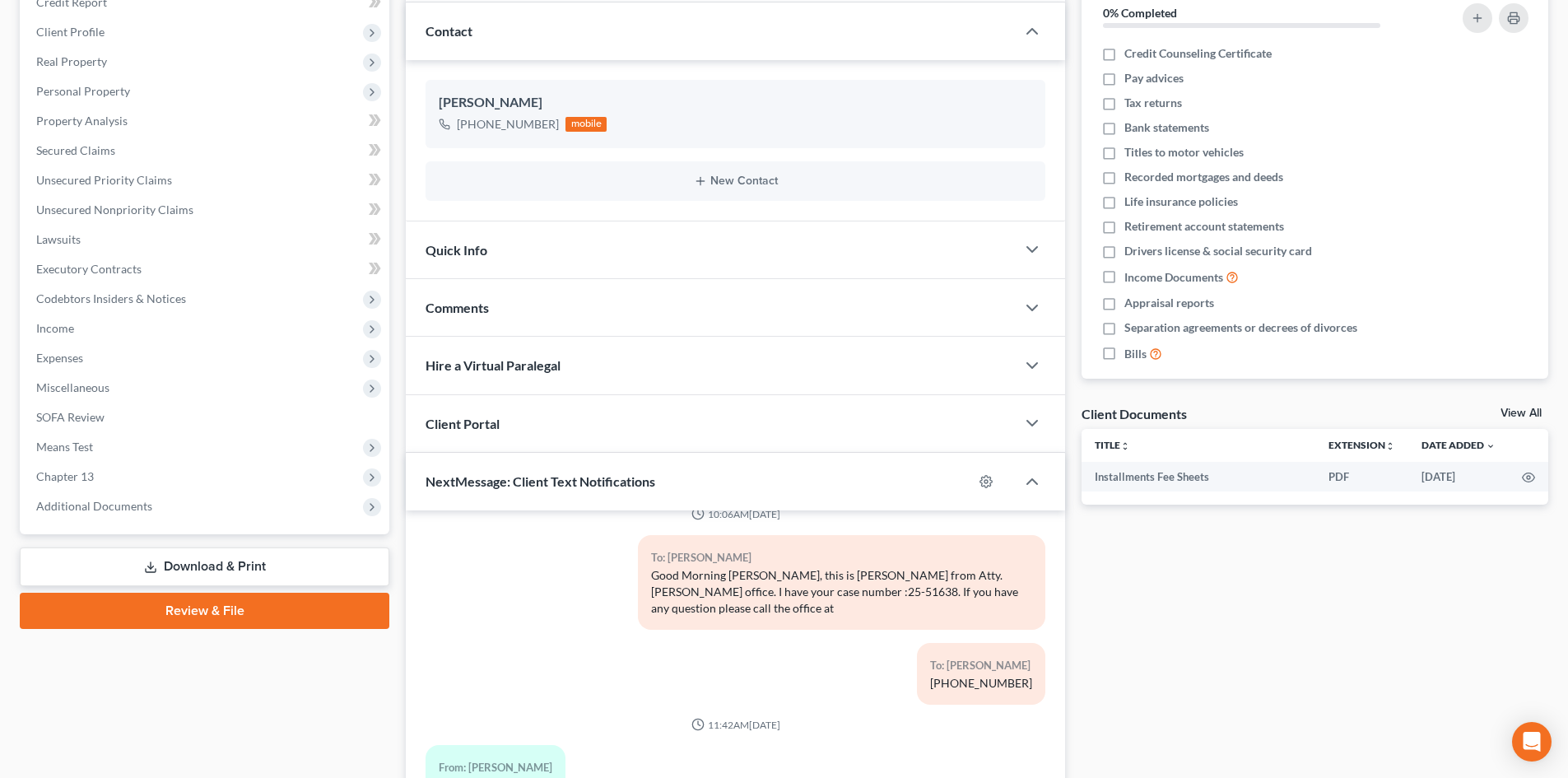
scroll to position [301, 0]
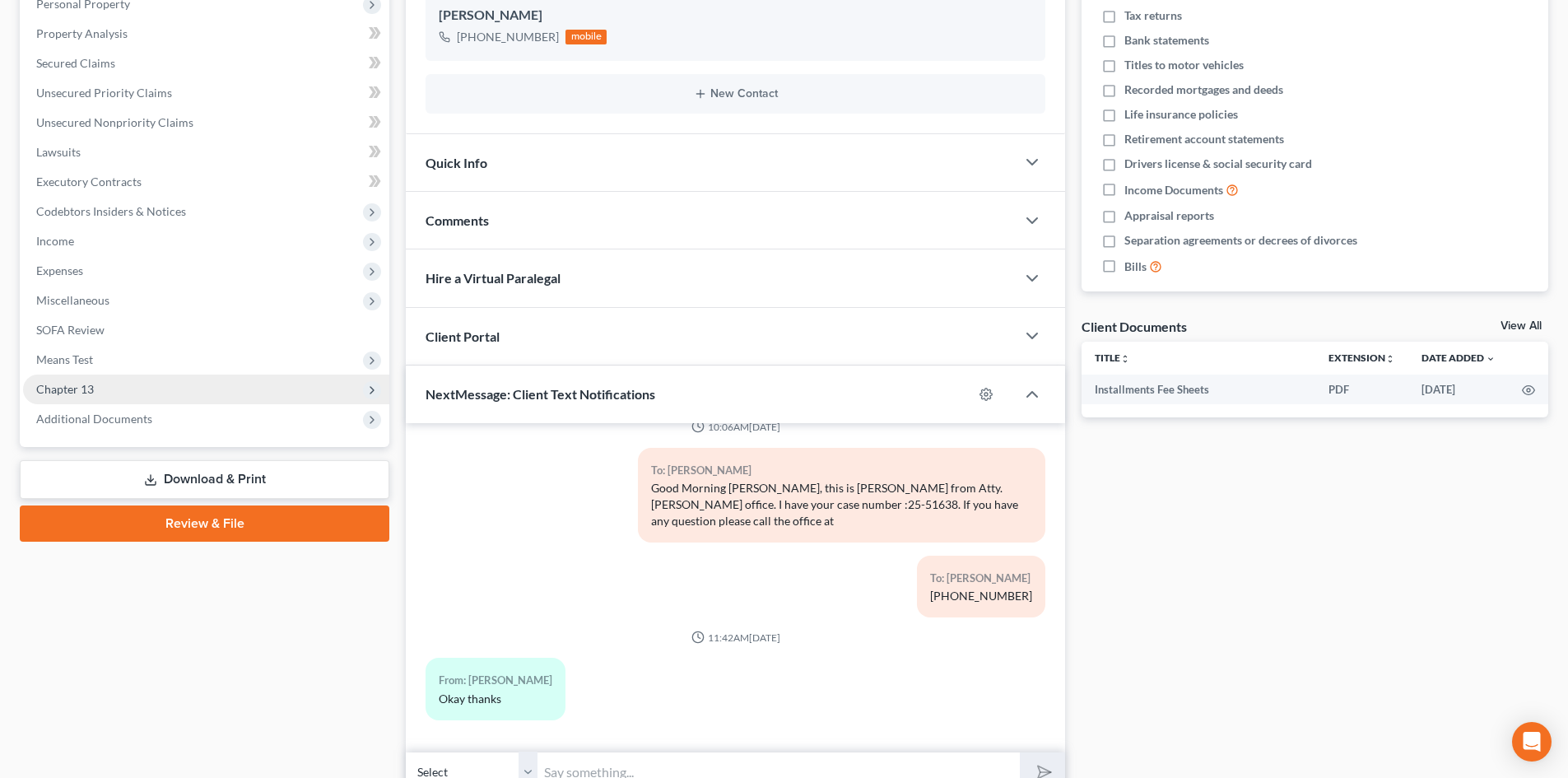
click at [86, 386] on span "Chapter 13" at bounding box center [65, 389] width 57 height 14
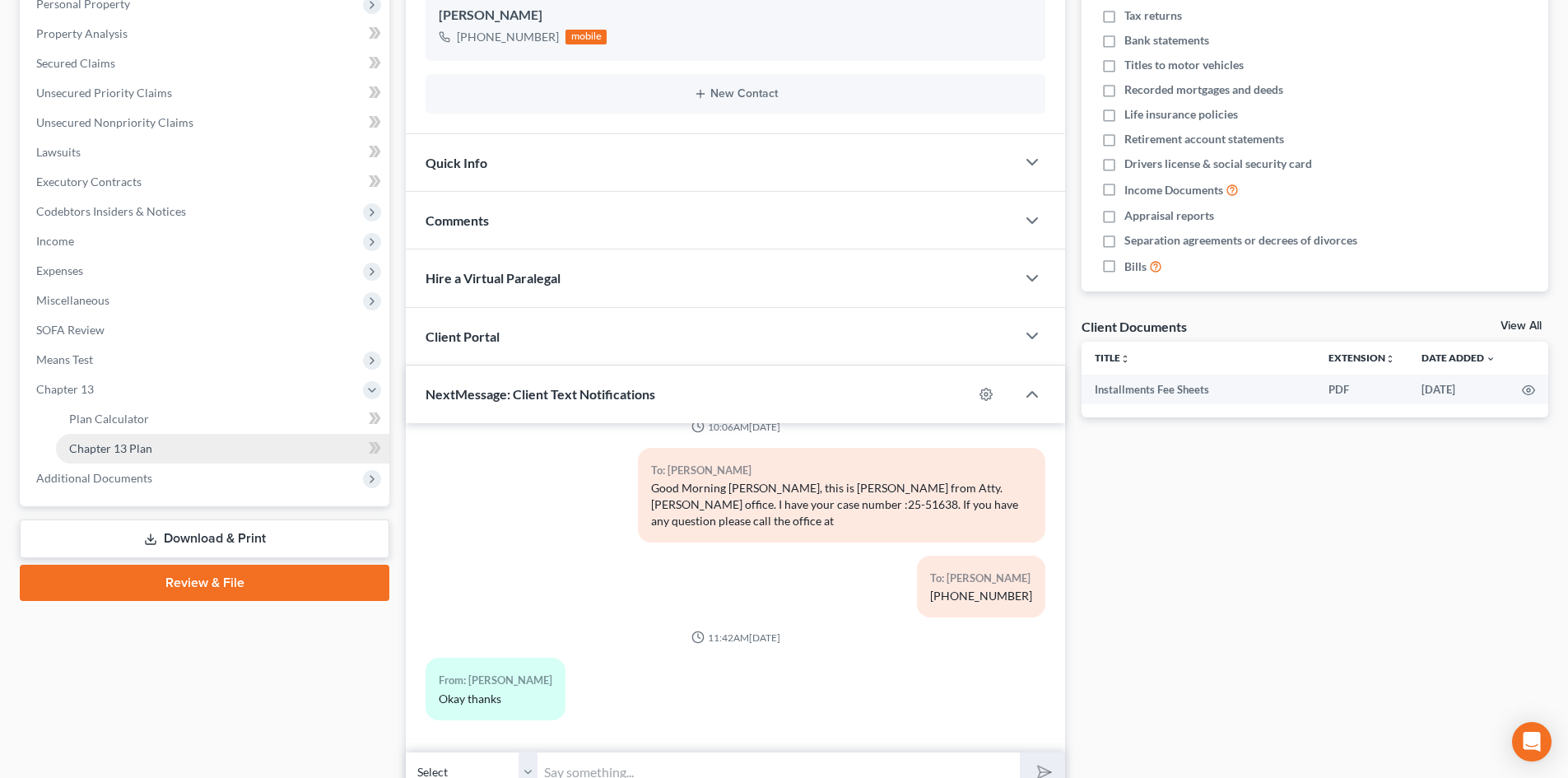
click at [141, 447] on span "Chapter 13 Plan" at bounding box center [111, 449] width 83 height 14
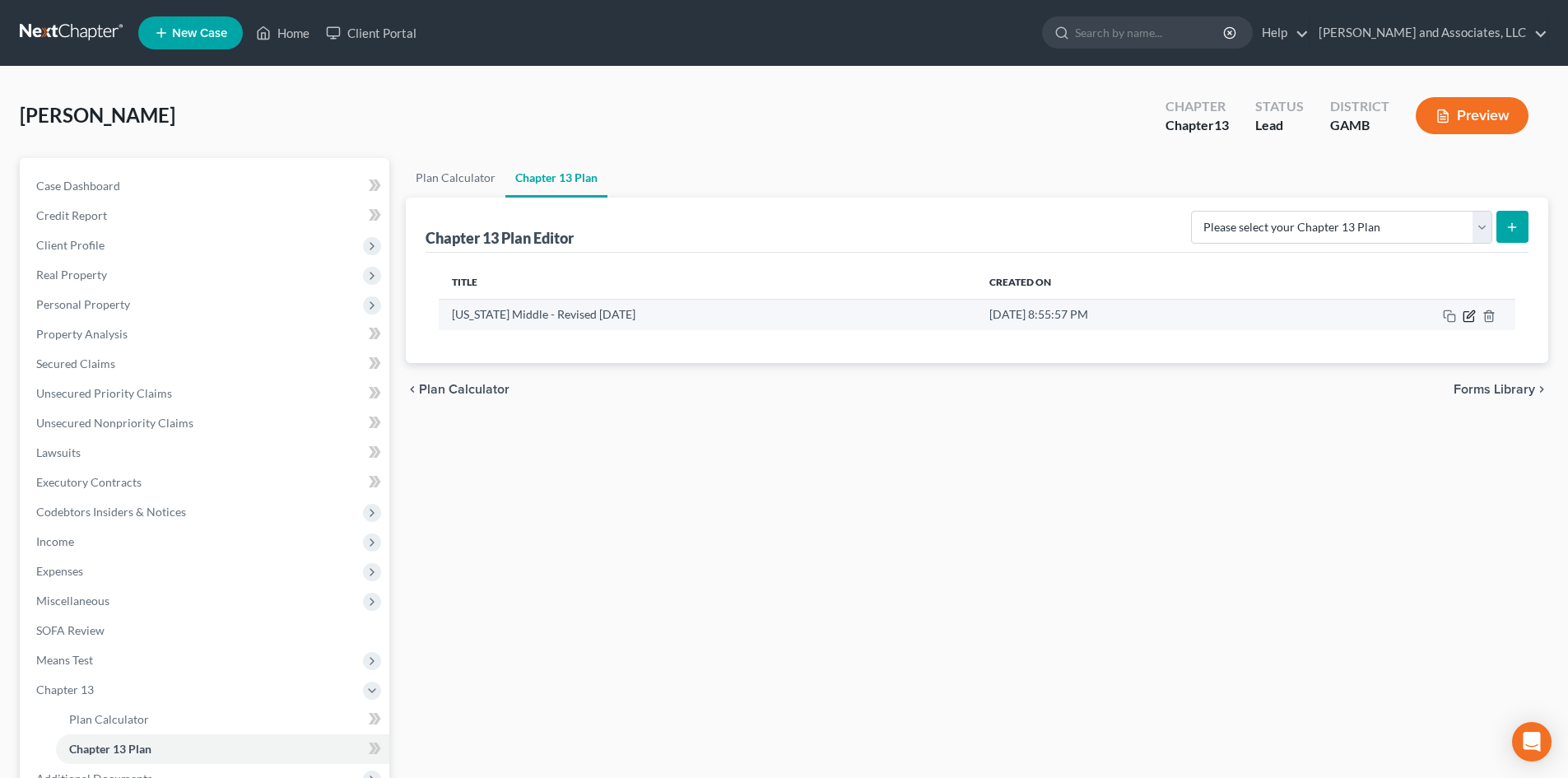
click at [1472, 315] on icon "button" at bounding box center [1470, 313] width 7 height 7
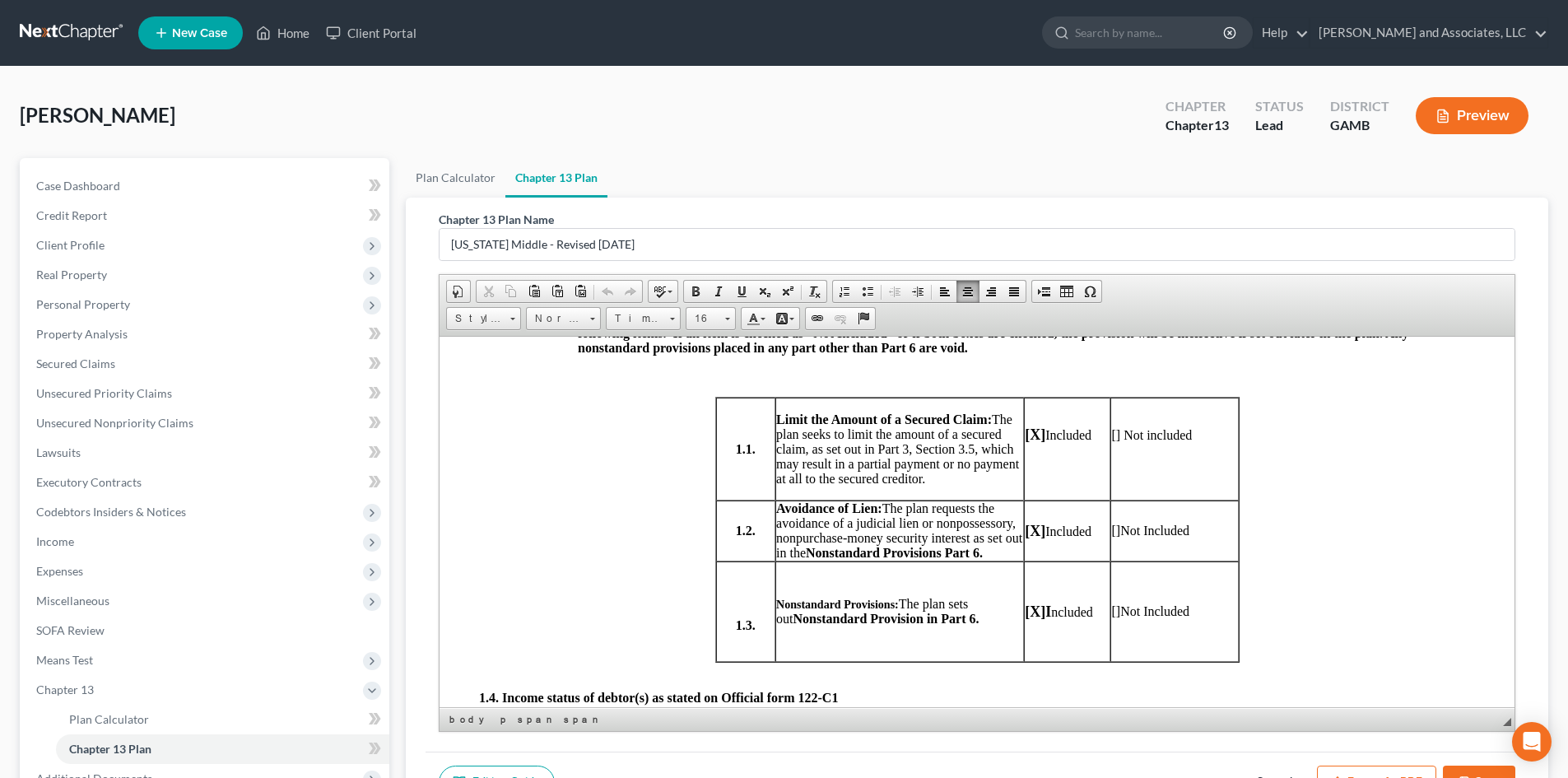
scroll to position [627, 0]
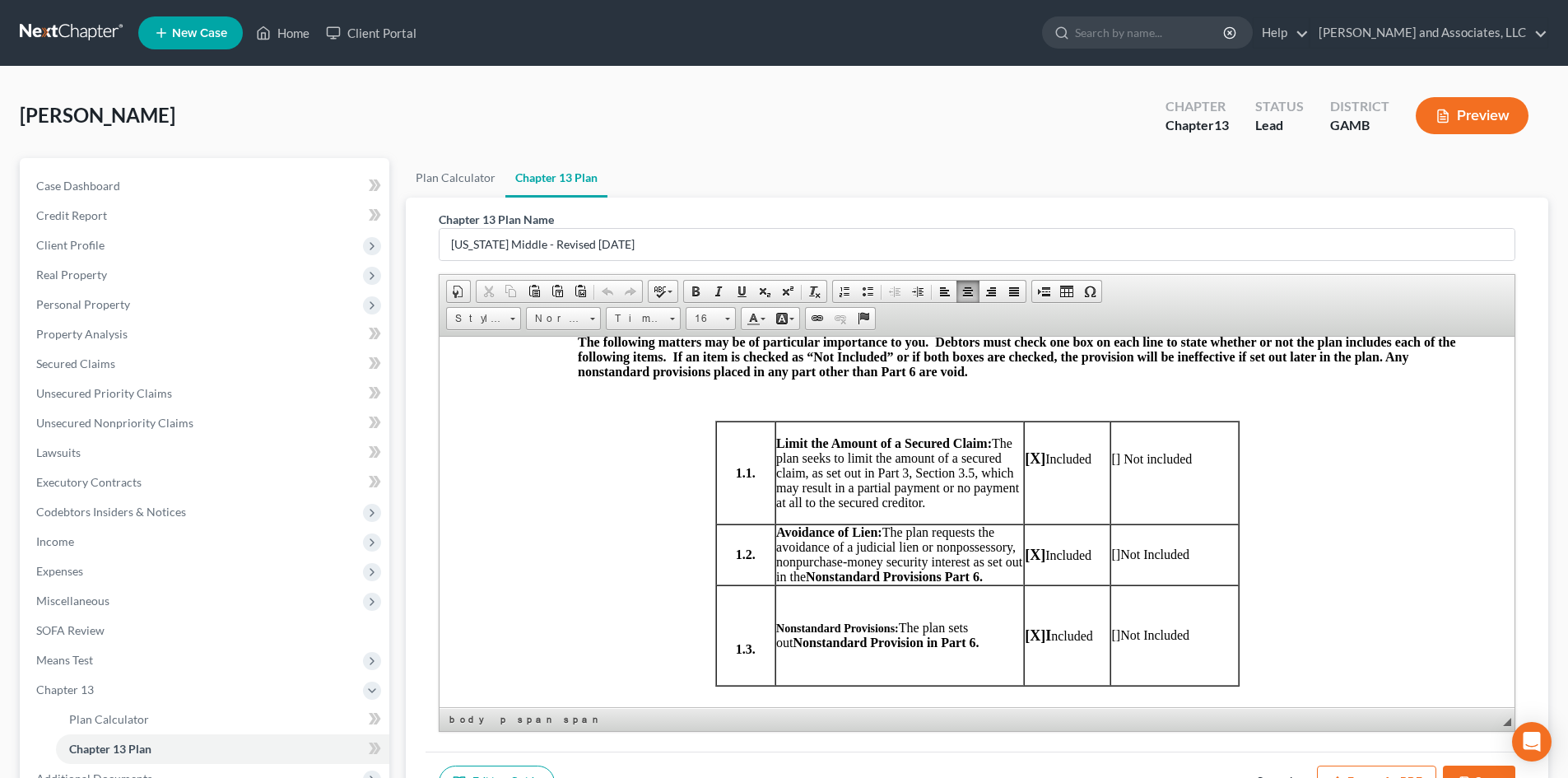
click at [1112, 561] on span "[]" at bounding box center [1115, 554] width 9 height 14
click at [1033, 562] on span "[X]" at bounding box center [1034, 554] width 21 height 17
drag, startPoint x: 1018, startPoint y: 568, endPoint x: 1036, endPoint y: 568, distance: 18.0
click at [1036, 568] on td "[ ] Included" at bounding box center [1067, 555] width 86 height 61
click at [699, 288] on span at bounding box center [695, 291] width 13 height 13
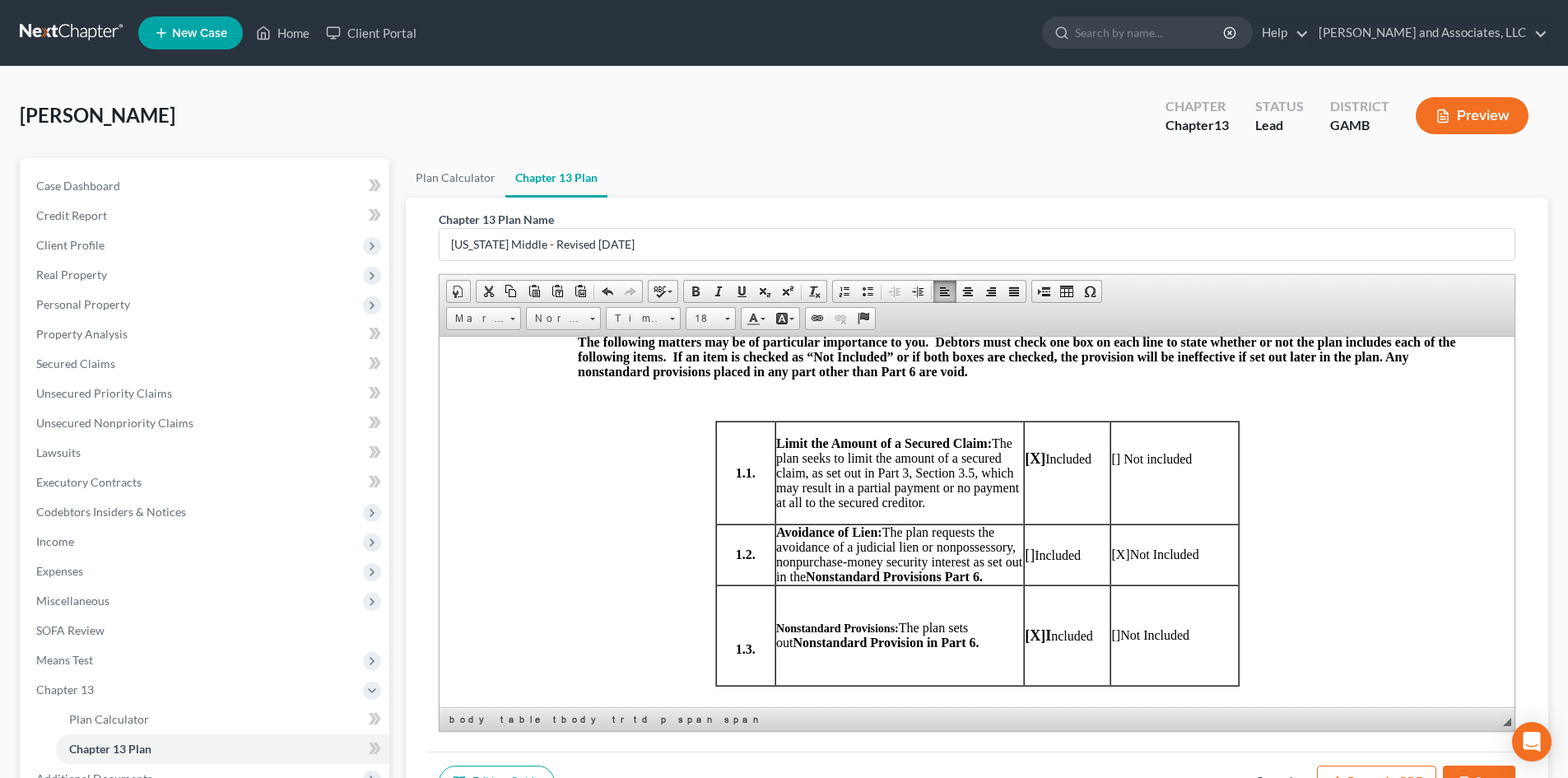
drag, startPoint x: 1126, startPoint y: 567, endPoint x: 1104, endPoint y: 565, distance: 22.1
click at [1111, 565] on td "[X] Not Included" at bounding box center [1174, 555] width 127 height 61
click at [698, 289] on span at bounding box center [695, 291] width 13 height 13
click at [728, 313] on span at bounding box center [727, 316] width 4 height 16
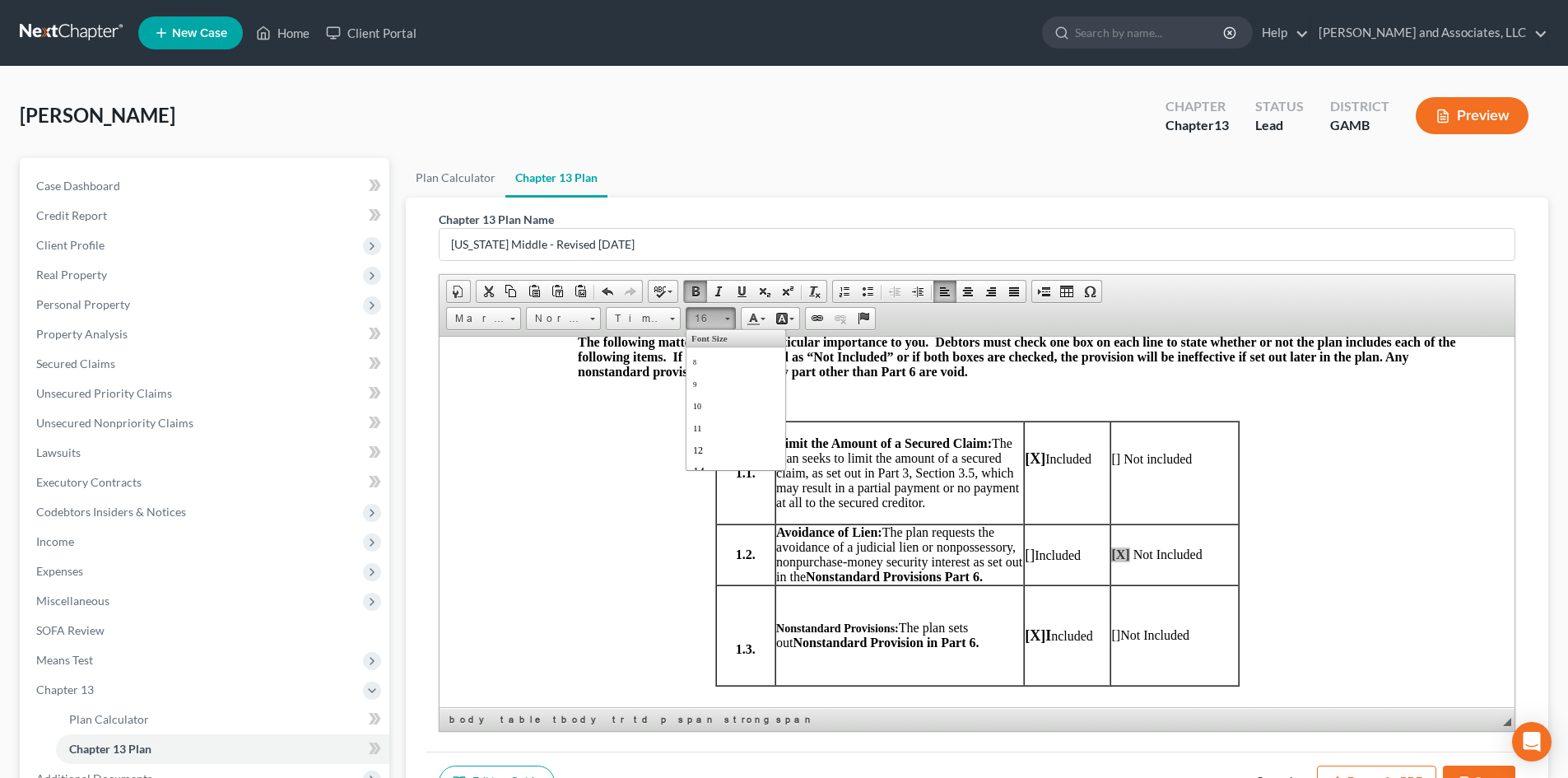
scroll to position [94, 0]
click at [701, 421] on span "18" at bounding box center [701, 422] width 15 height 17
click at [1014, 649] on p "Nonstandard Provisions: The plan sets out Nonstandard Provision in Part 6." at bounding box center [900, 635] width 247 height 30
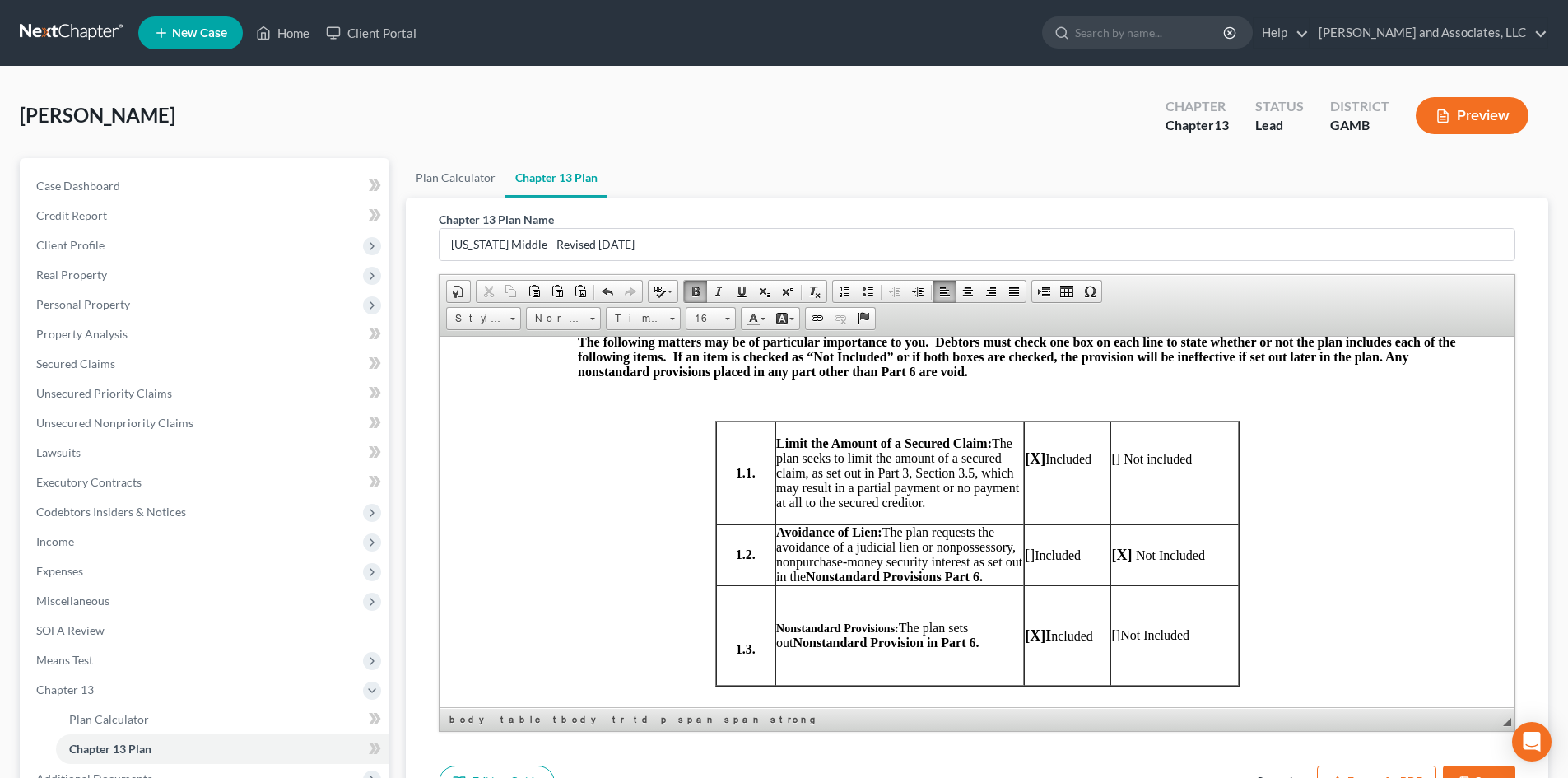
click at [1029, 644] on span "[X]" at bounding box center [1034, 635] width 21 height 17
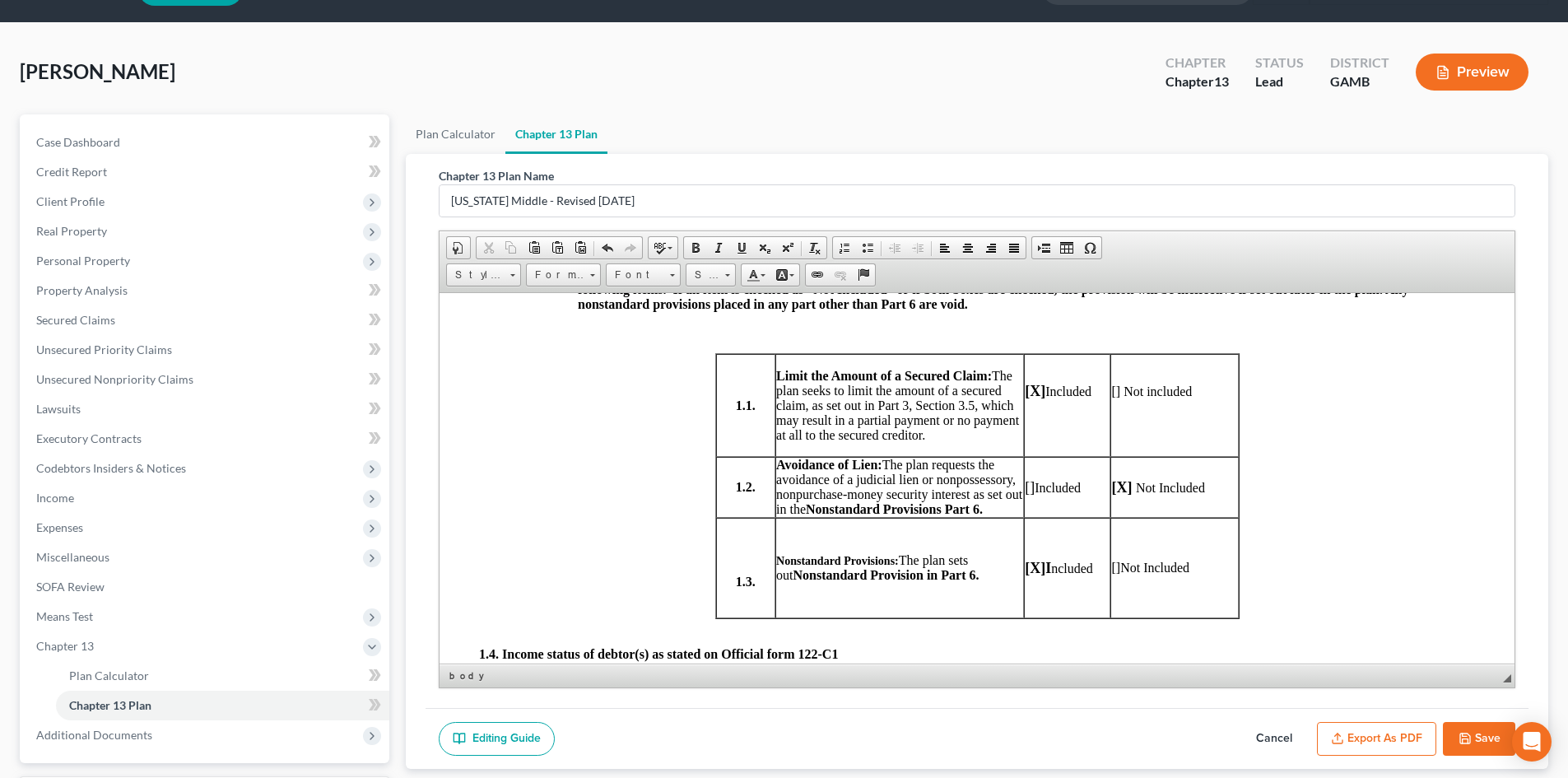
scroll to position [50, 0]
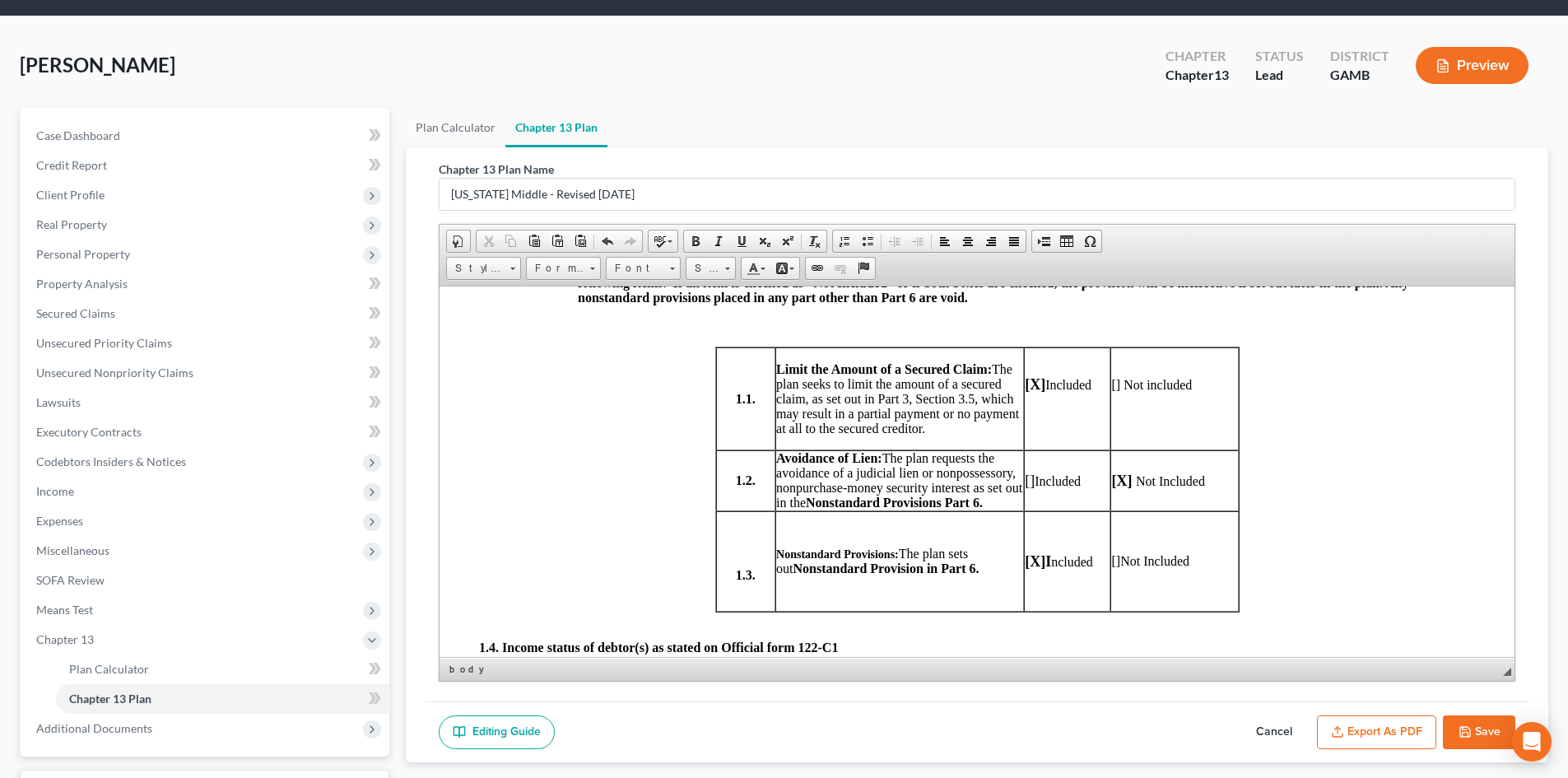
click at [1484, 721] on button "Save" at bounding box center [1479, 733] width 72 height 35
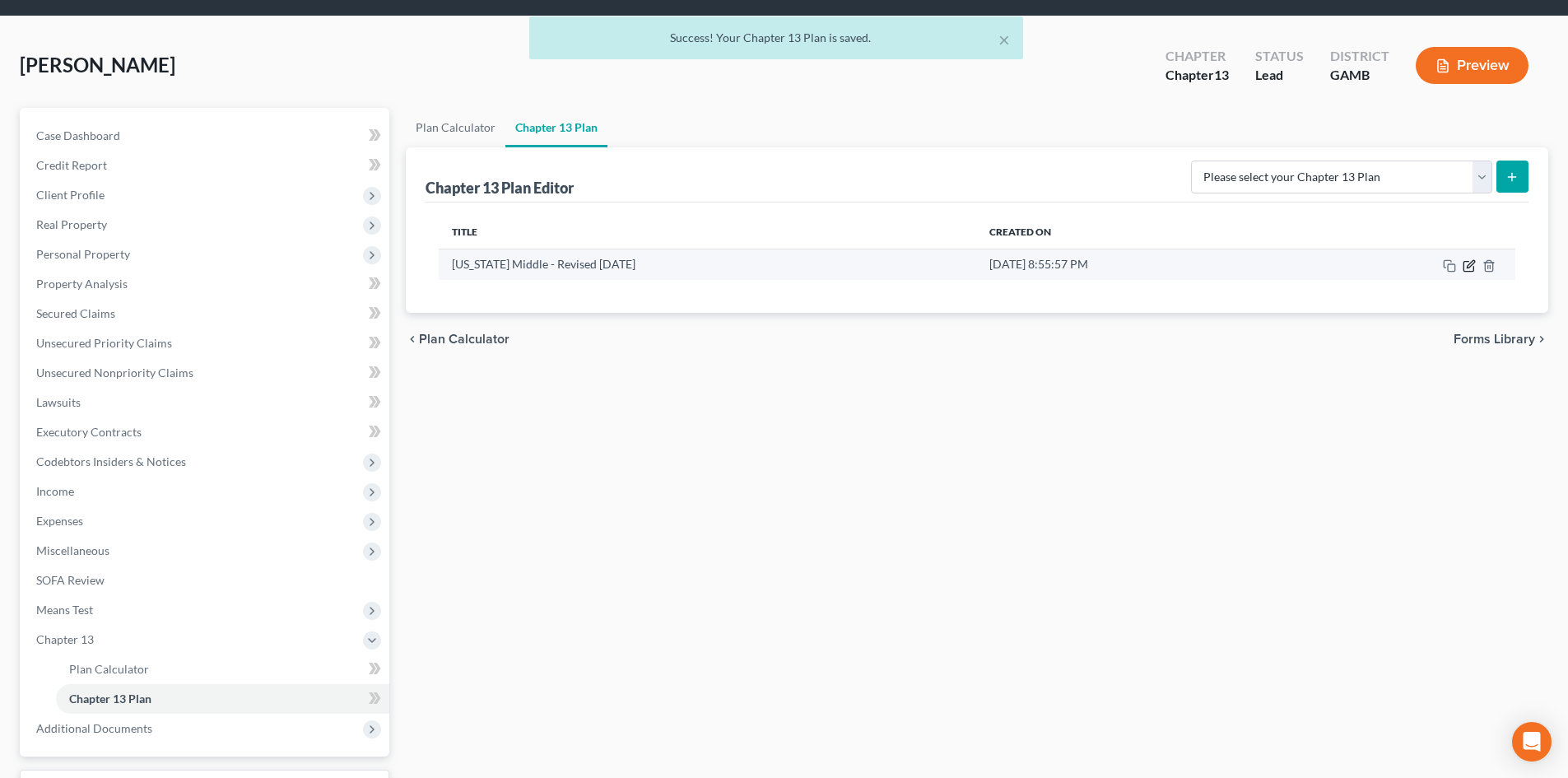
click at [1467, 265] on icon "button" at bounding box center [1469, 265] width 13 height 13
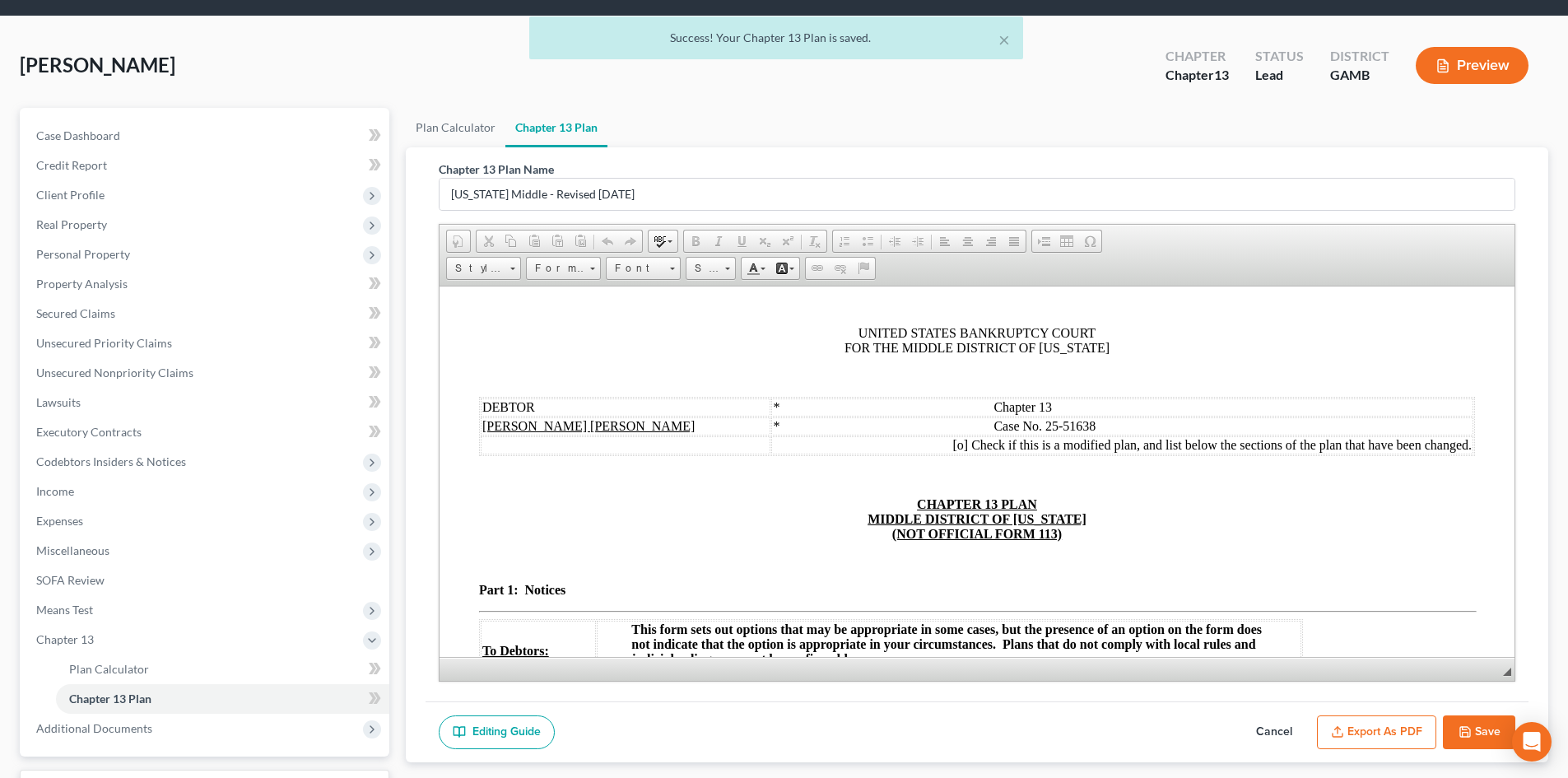
scroll to position [0, 0]
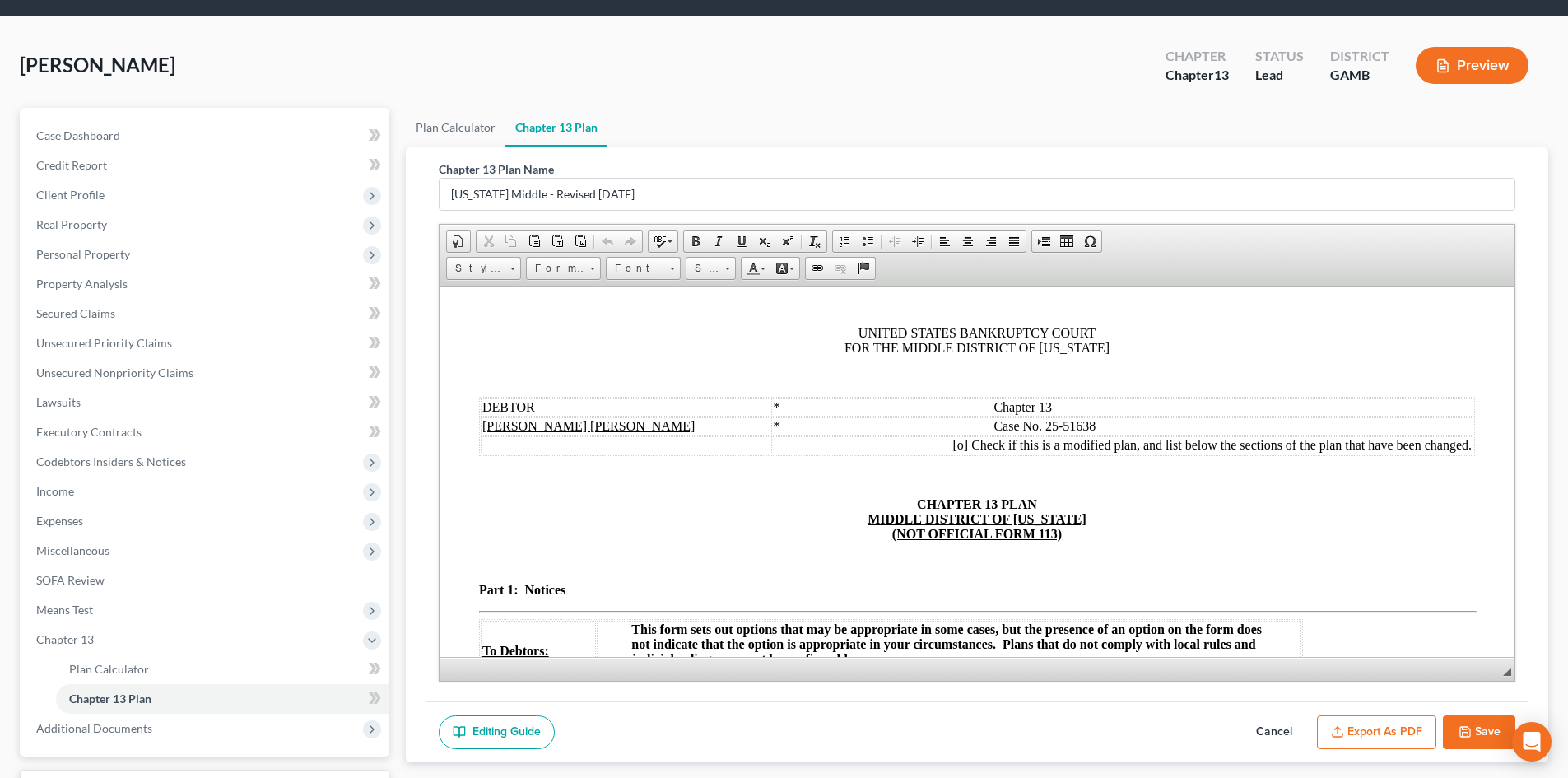
click at [1401, 729] on button "Export as PDF" at bounding box center [1376, 733] width 120 height 35
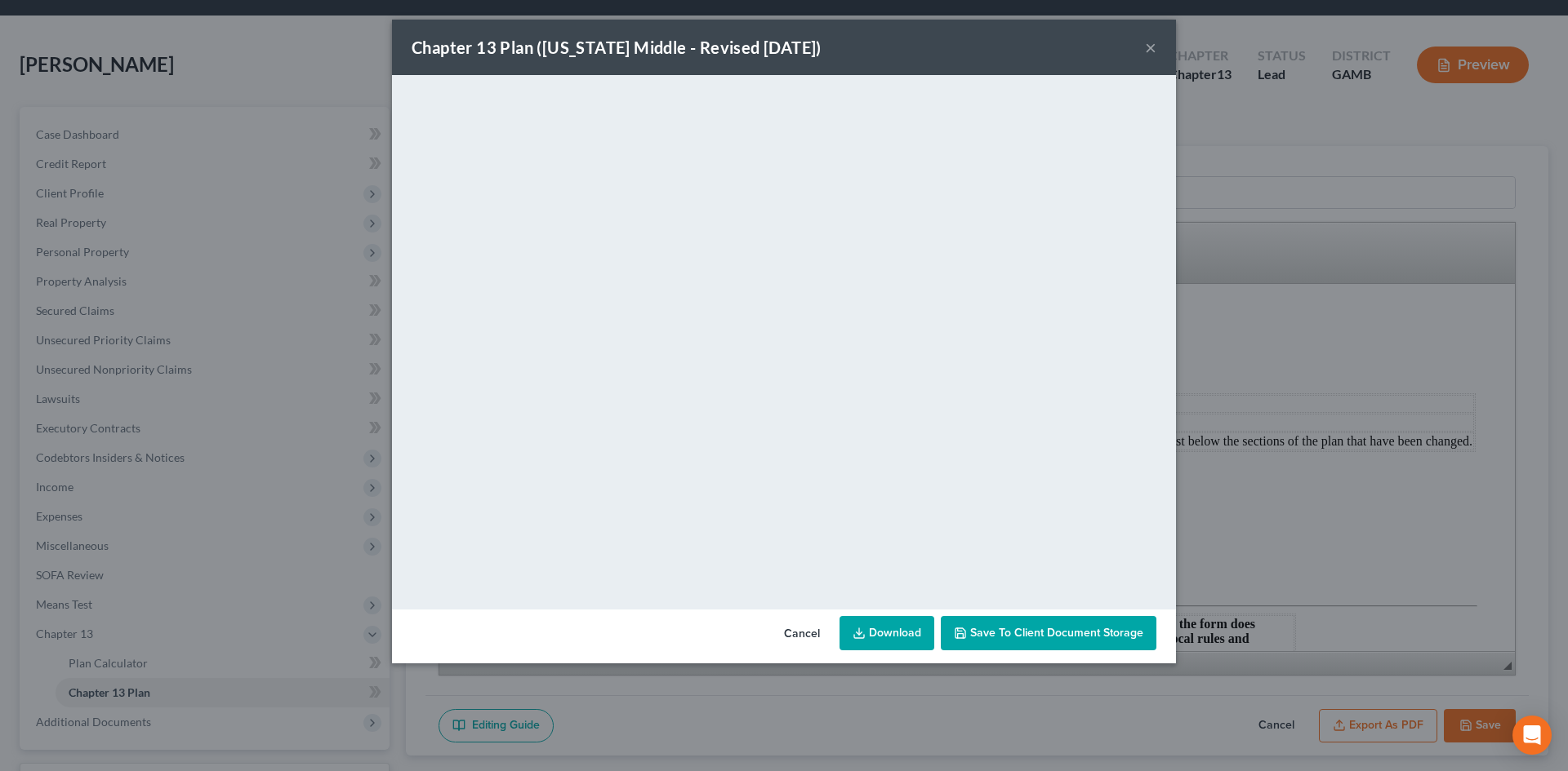
click at [1155, 47] on button "×" at bounding box center [1151, 47] width 12 height 20
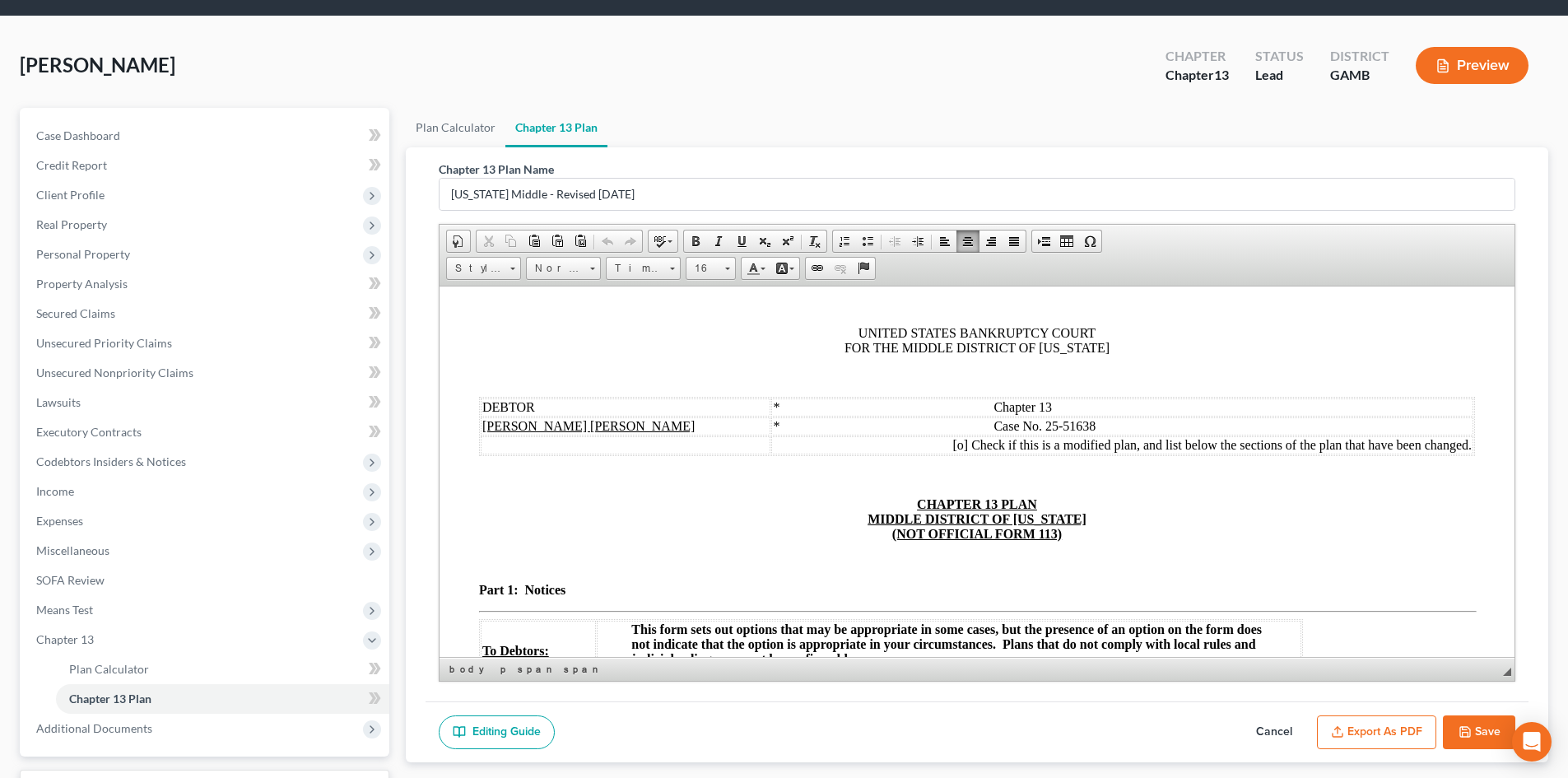
drag, startPoint x: 1512, startPoint y: 313, endPoint x: 2020, endPoint y: 474, distance: 532.9
click at [1478, 732] on button "Save" at bounding box center [1479, 733] width 72 height 35
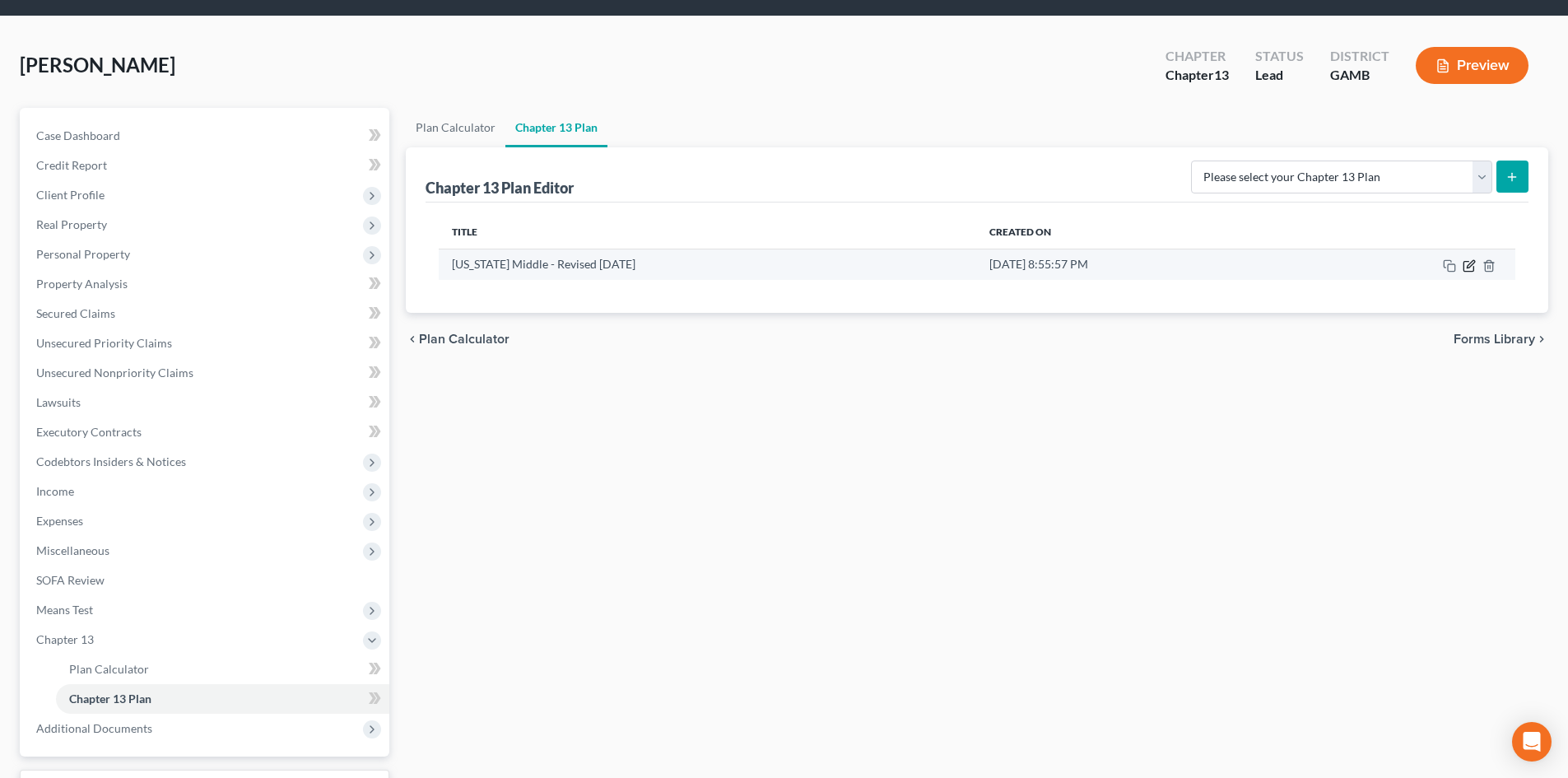
click at [1470, 264] on icon "button" at bounding box center [1470, 263] width 7 height 7
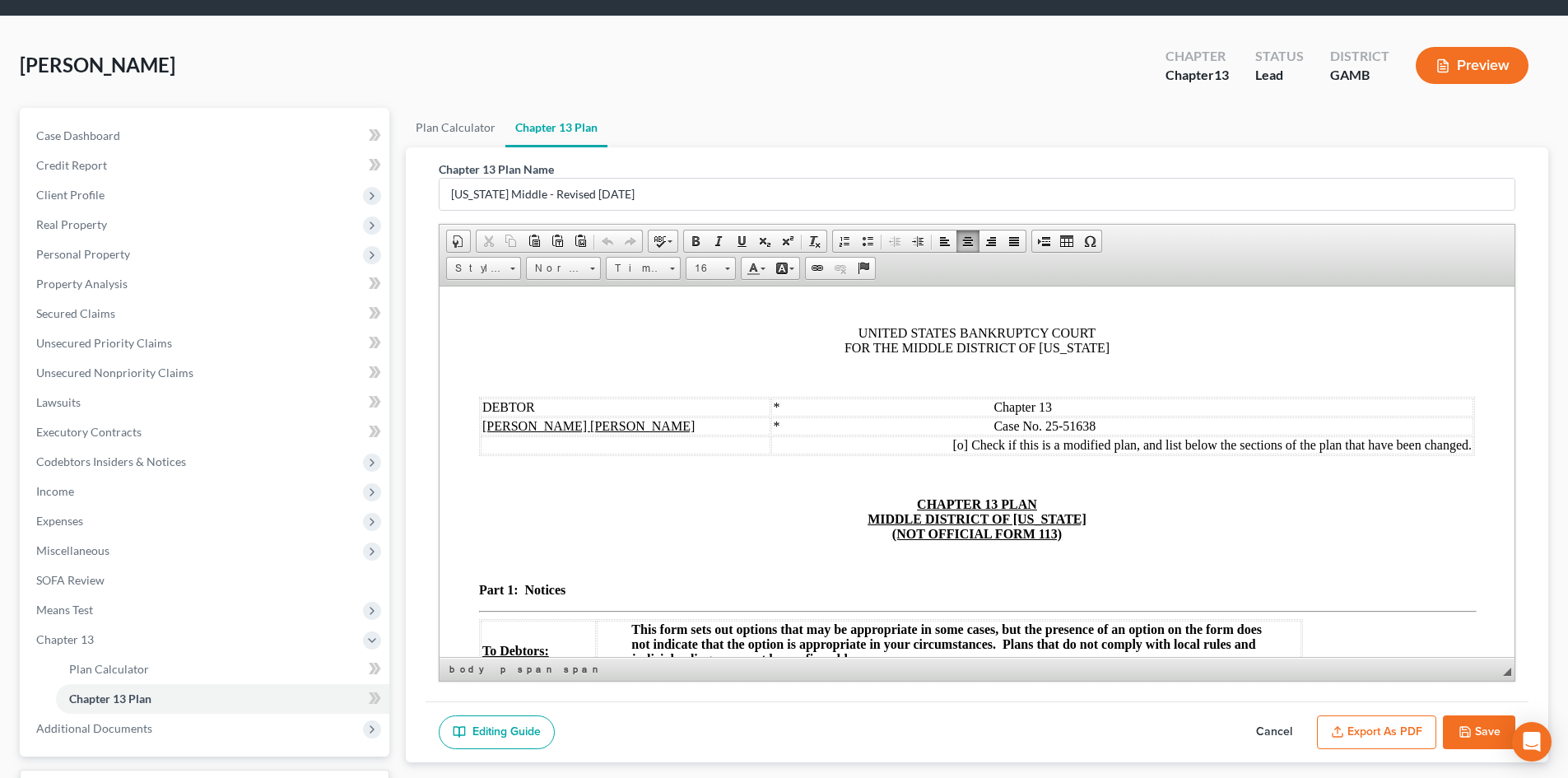
drag, startPoint x: 1508, startPoint y: 313, endPoint x: 1958, endPoint y: 546, distance: 506.7
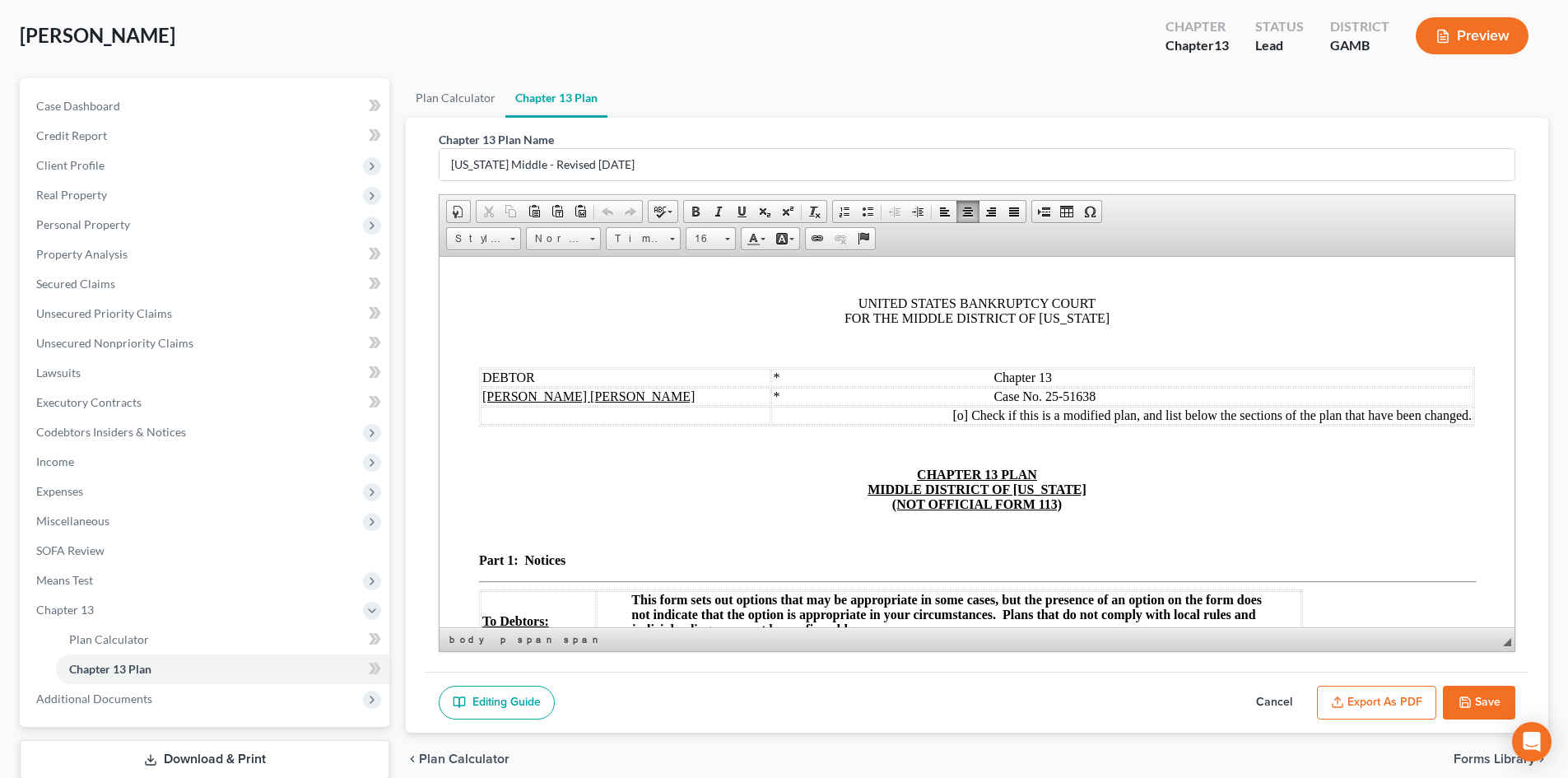
scroll to position [186, 0]
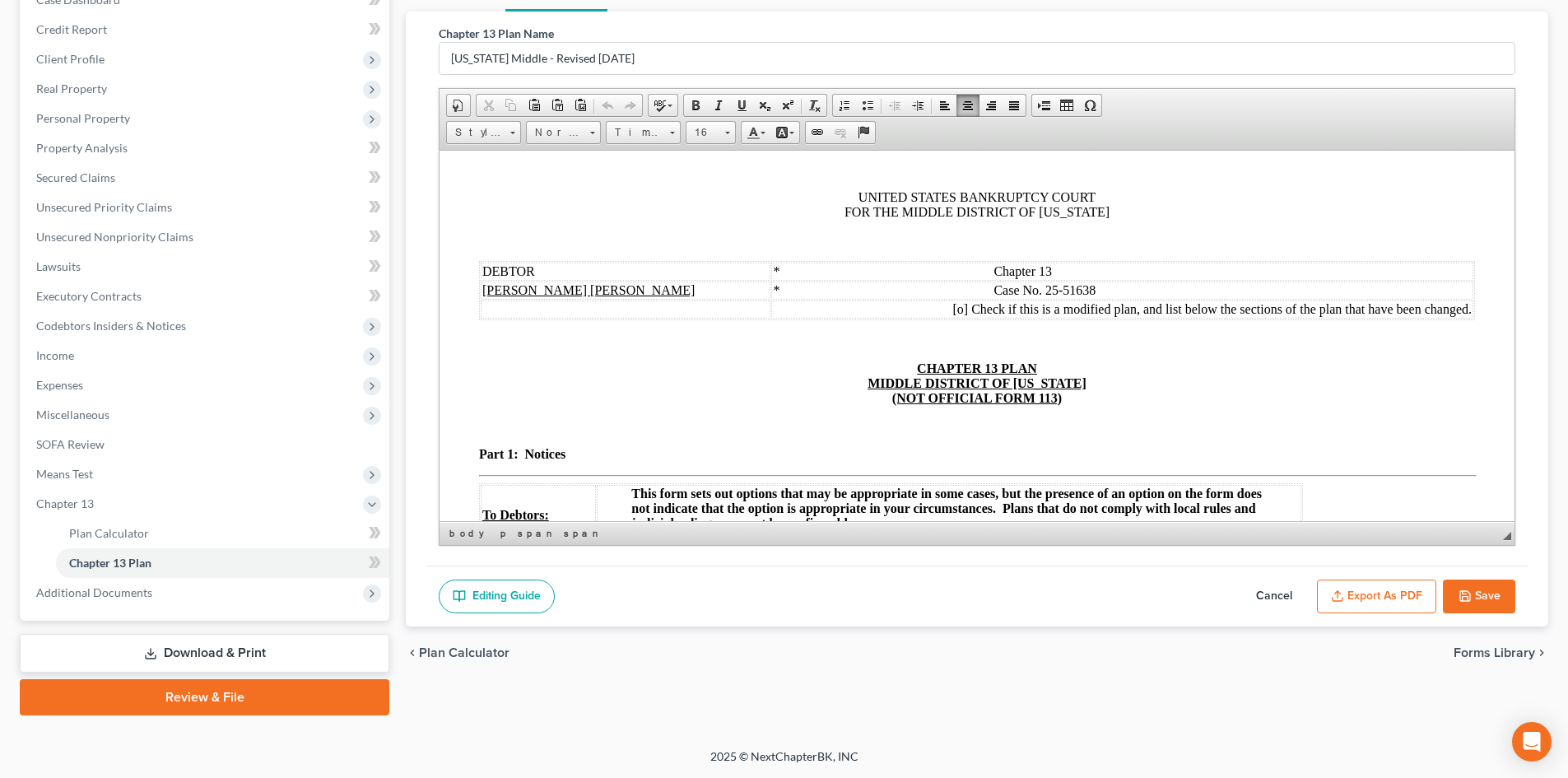
click at [1482, 592] on button "Save" at bounding box center [1479, 597] width 72 height 35
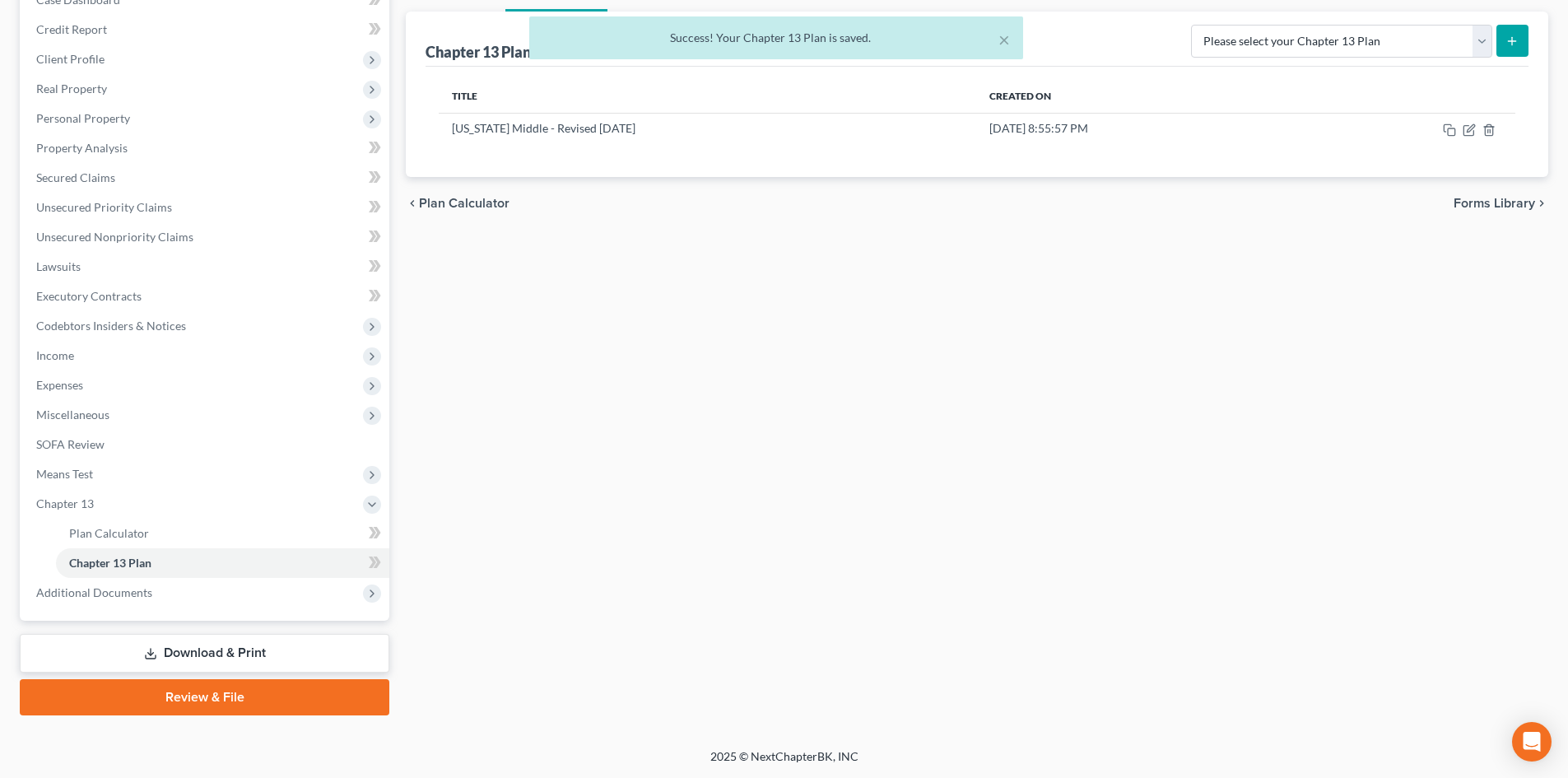
click at [234, 650] on link "Download & Print" at bounding box center [205, 653] width 370 height 39
